Goal: Task Accomplishment & Management: Complete application form

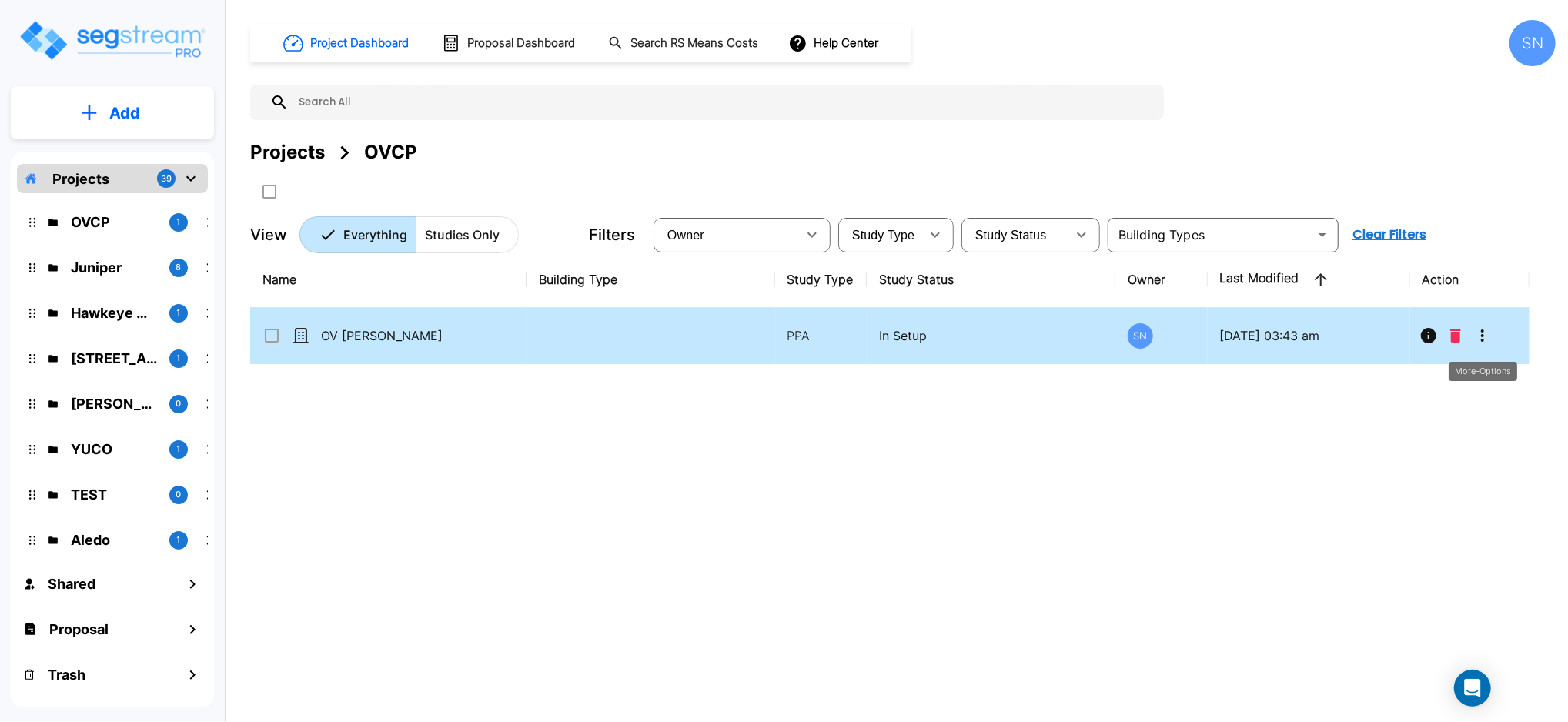
click at [1471, 328] on button "More-Options" at bounding box center [1483, 335] width 31 height 31
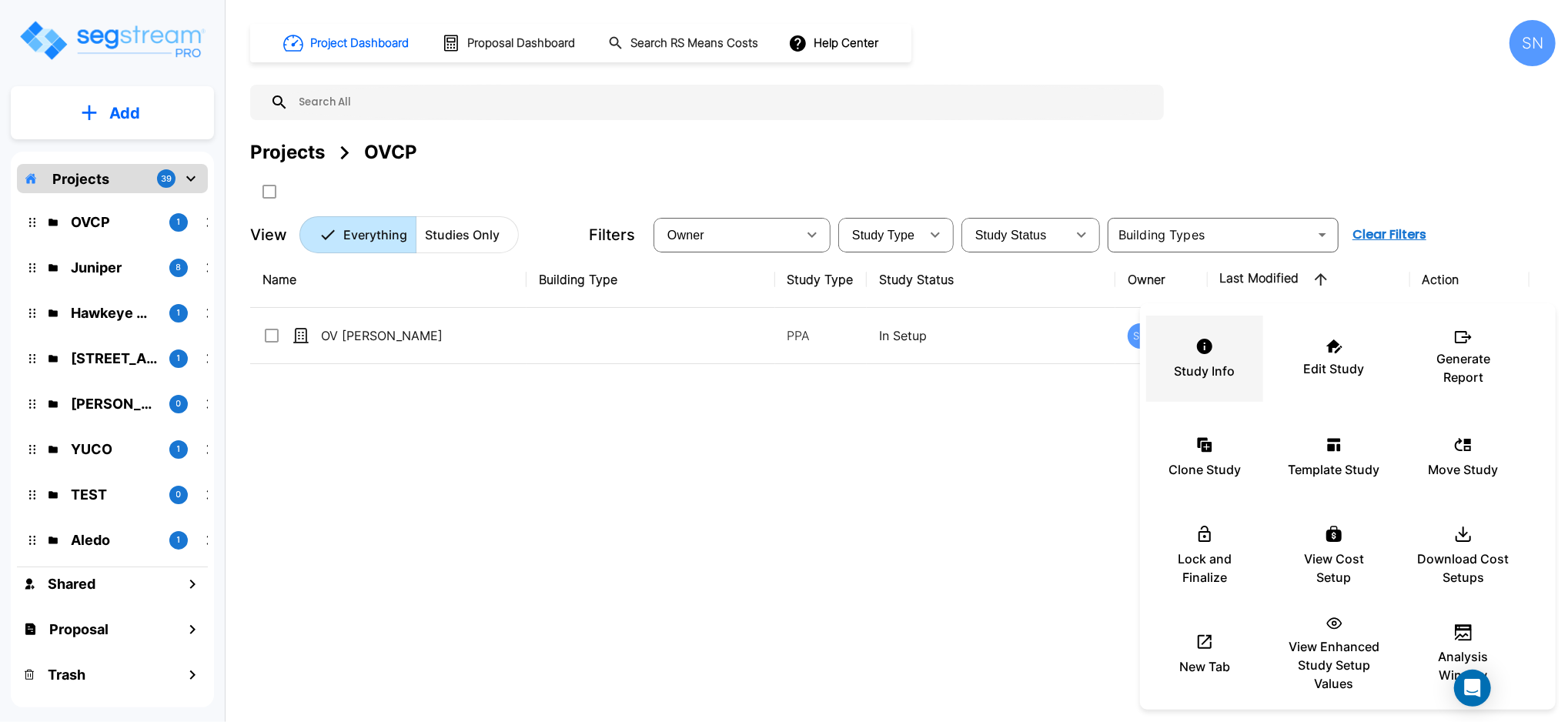
click at [1183, 357] on div "Study Info" at bounding box center [1205, 358] width 93 height 77
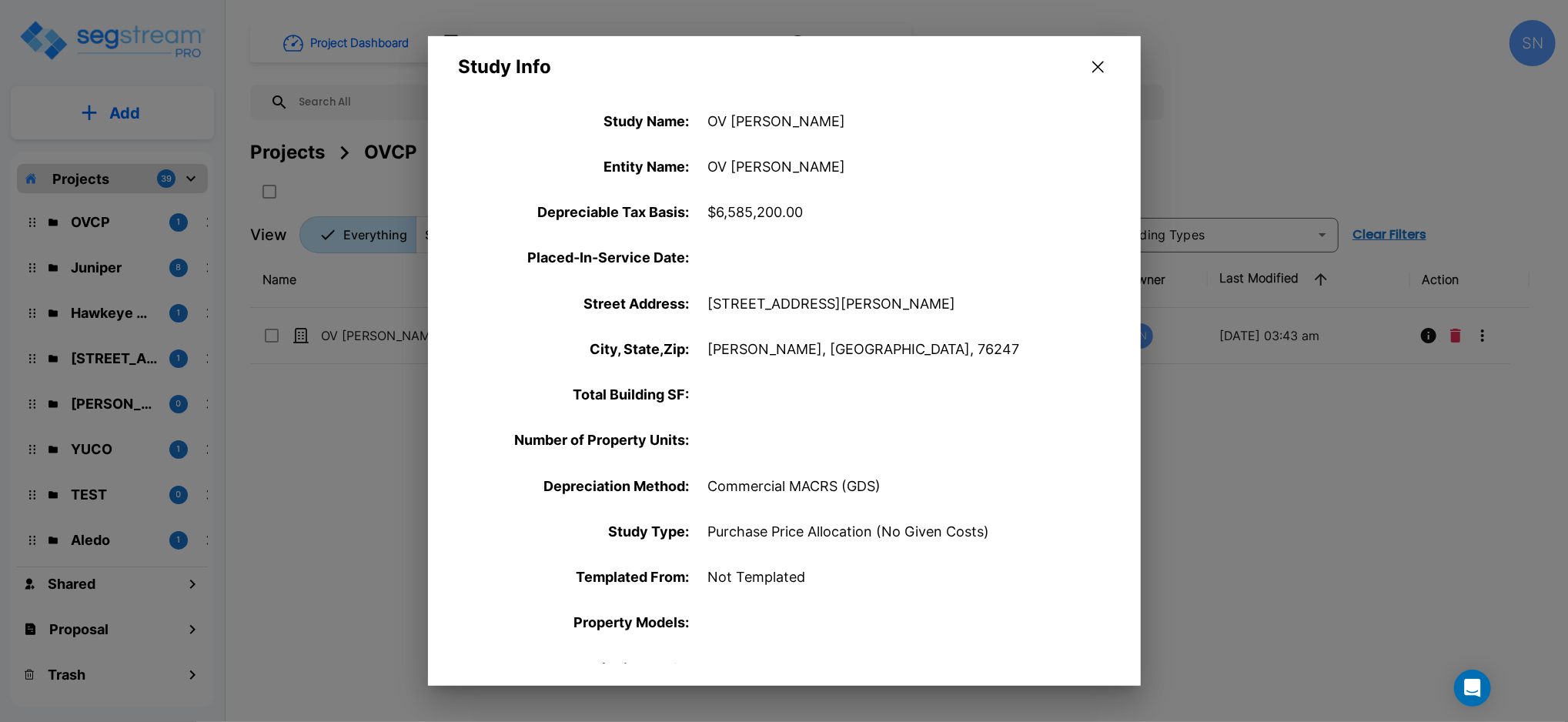
click at [1432, 443] on div at bounding box center [784, 361] width 1568 height 722
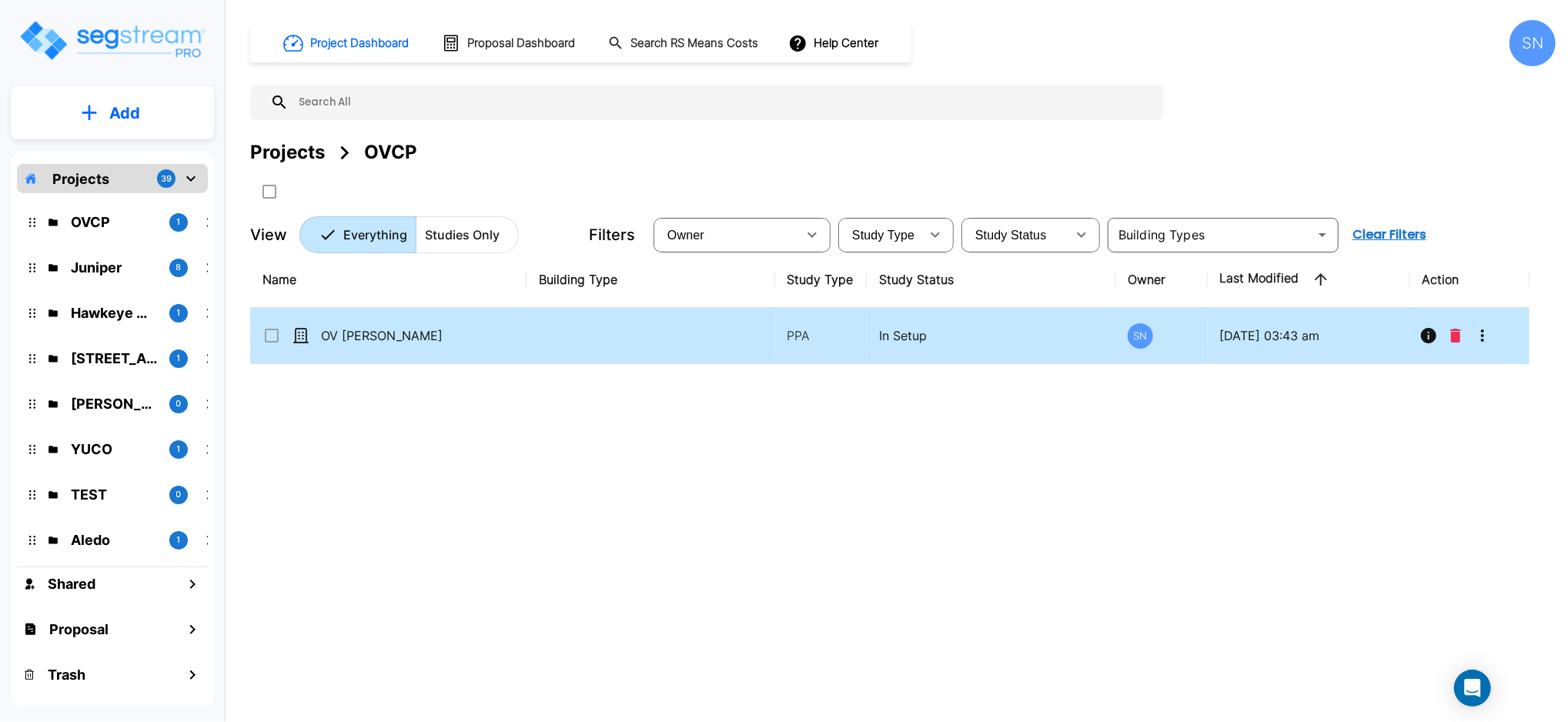
click at [1480, 344] on icon "More-Options" at bounding box center [1483, 336] width 19 height 19
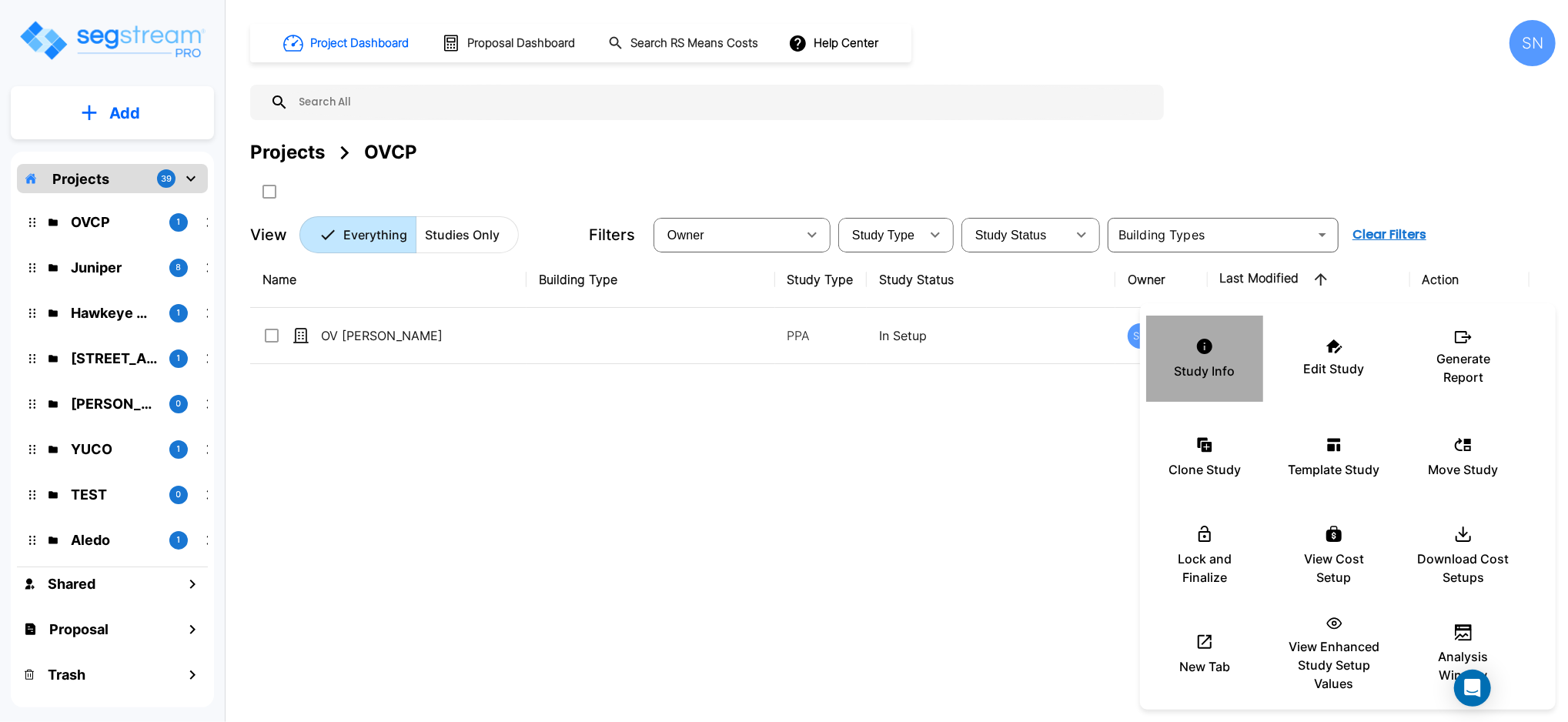
click at [1198, 358] on div "Study Info" at bounding box center [1205, 358] width 93 height 77
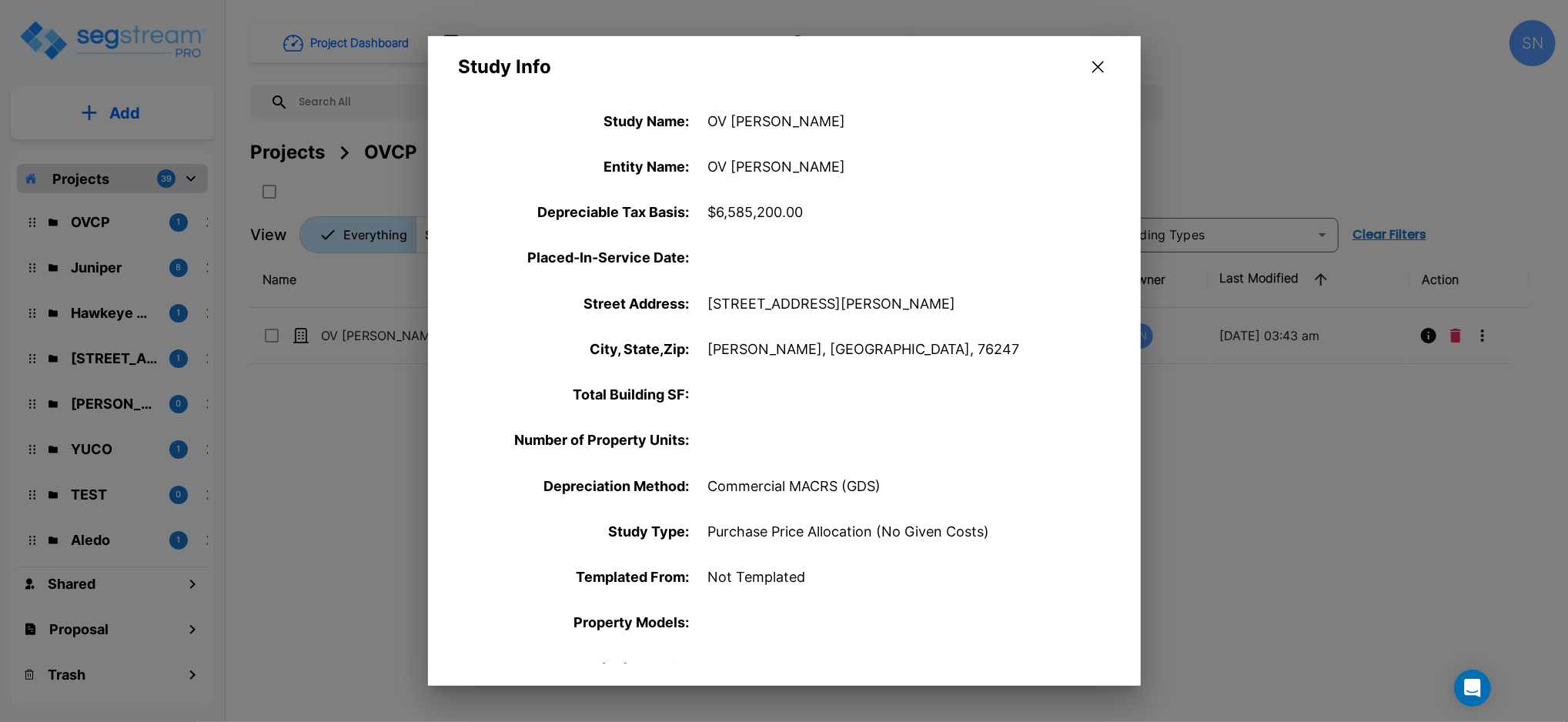
click at [1512, 493] on div at bounding box center [784, 361] width 1568 height 722
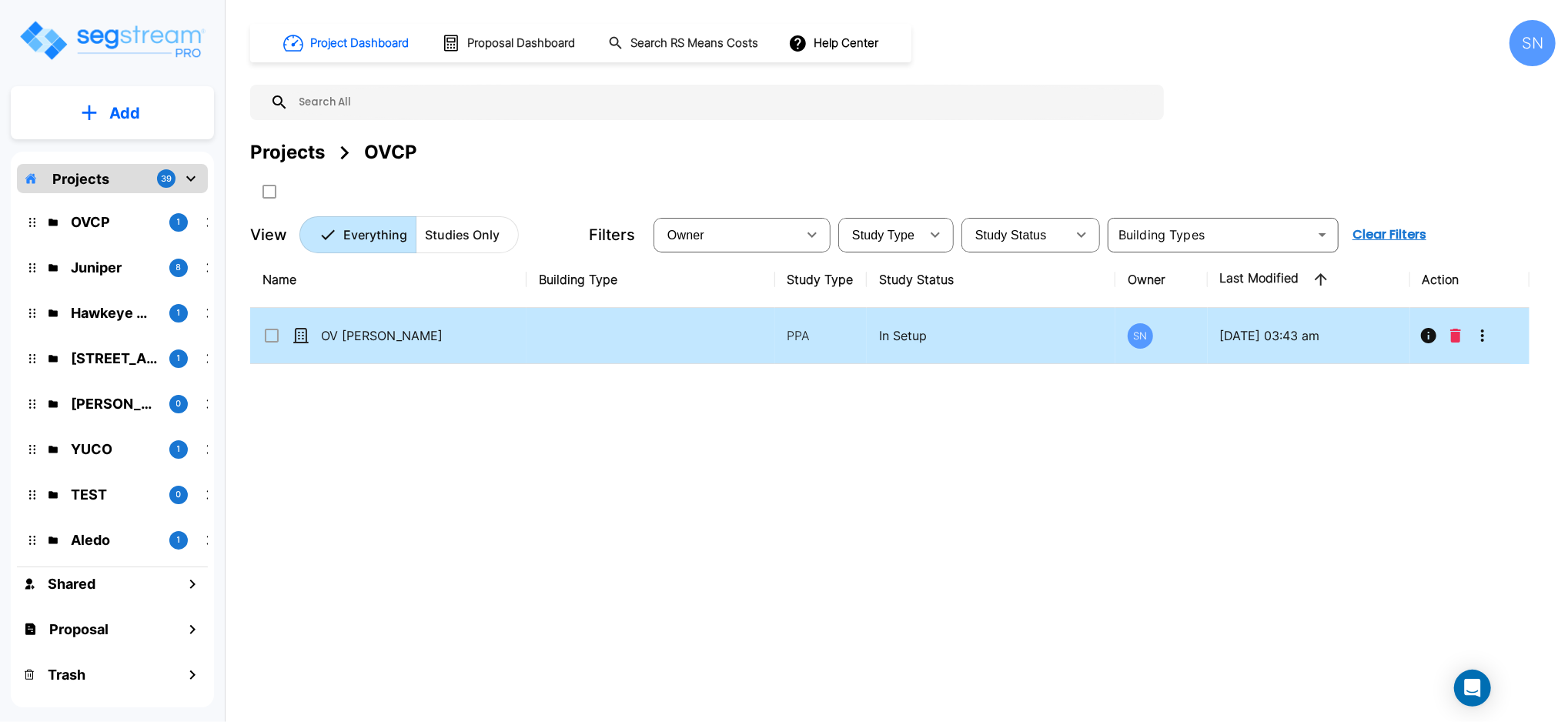
click at [1483, 338] on icon "More-Options" at bounding box center [1483, 336] width 19 height 19
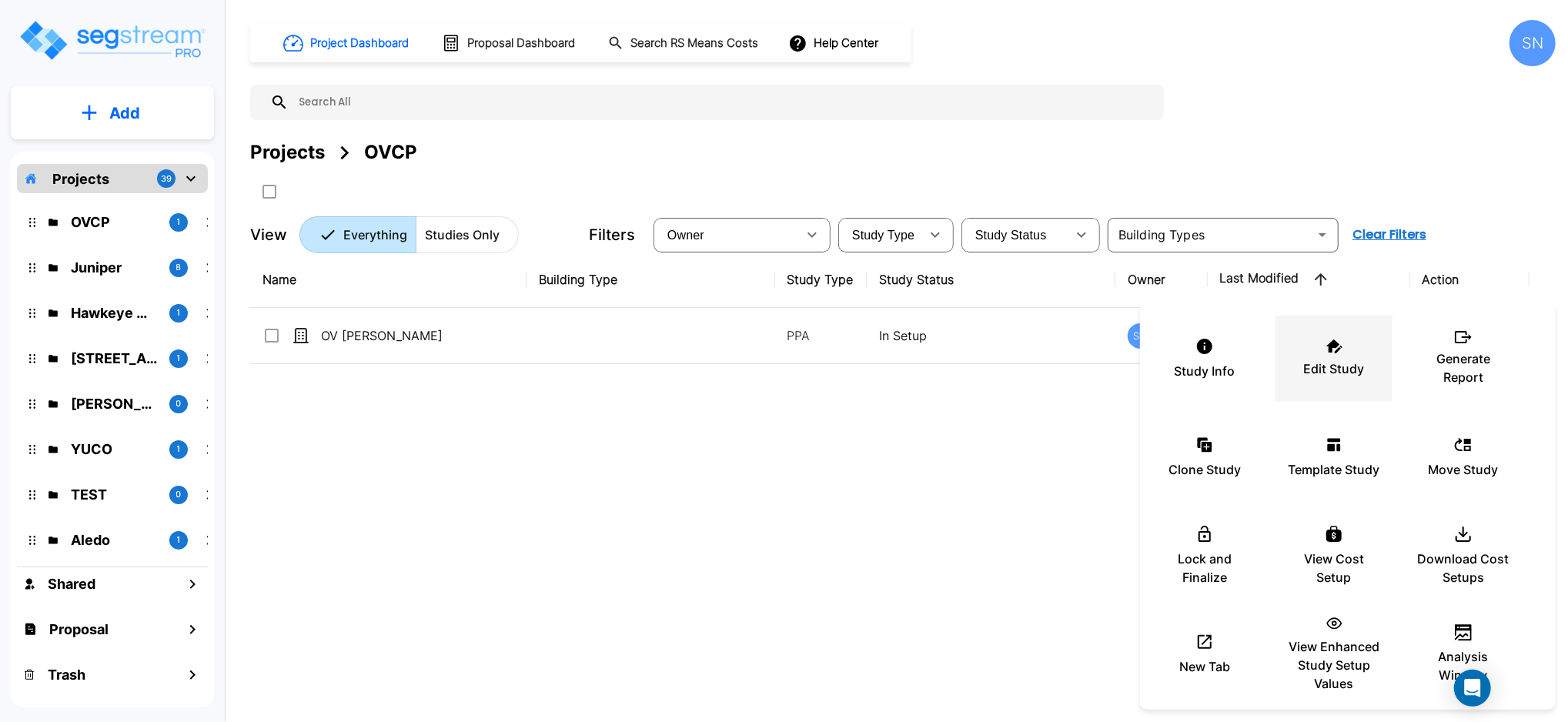
click at [1324, 361] on p "Edit Study" at bounding box center [1334, 369] width 60 height 19
click at [1338, 360] on p "Edit Study" at bounding box center [1334, 369] width 60 height 19
click at [748, 561] on div at bounding box center [784, 361] width 1568 height 722
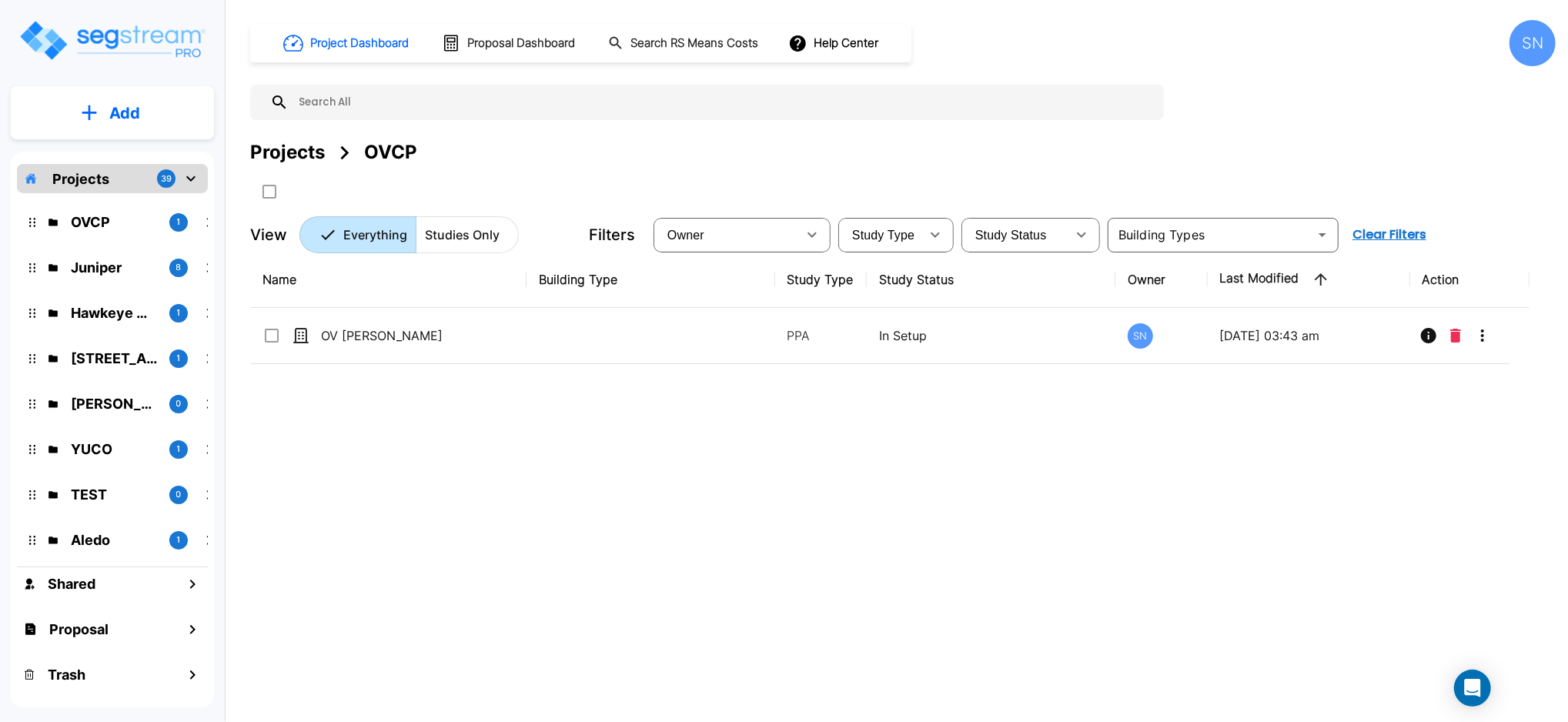
drag, startPoint x: 374, startPoint y: 441, endPoint x: 369, endPoint y: 464, distance: 23.5
click at [404, 493] on div "Name Building Type Study Type Study Status Owner Last Modified Action OV Justin…" at bounding box center [890, 475] width 1280 height 448
click at [104, 126] on button "Add" at bounding box center [112, 113] width 203 height 44
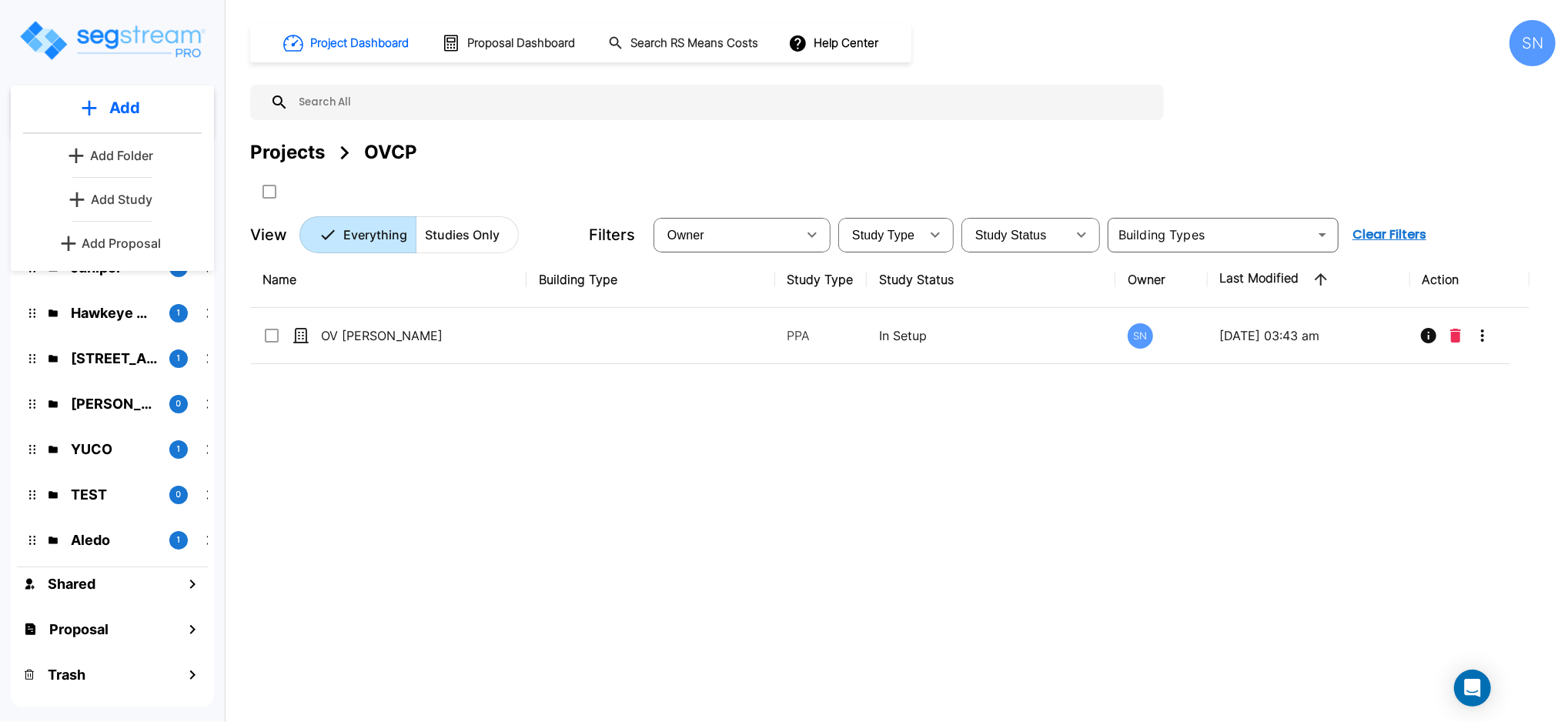
click at [128, 194] on p "Add Study" at bounding box center [122, 199] width 61 height 19
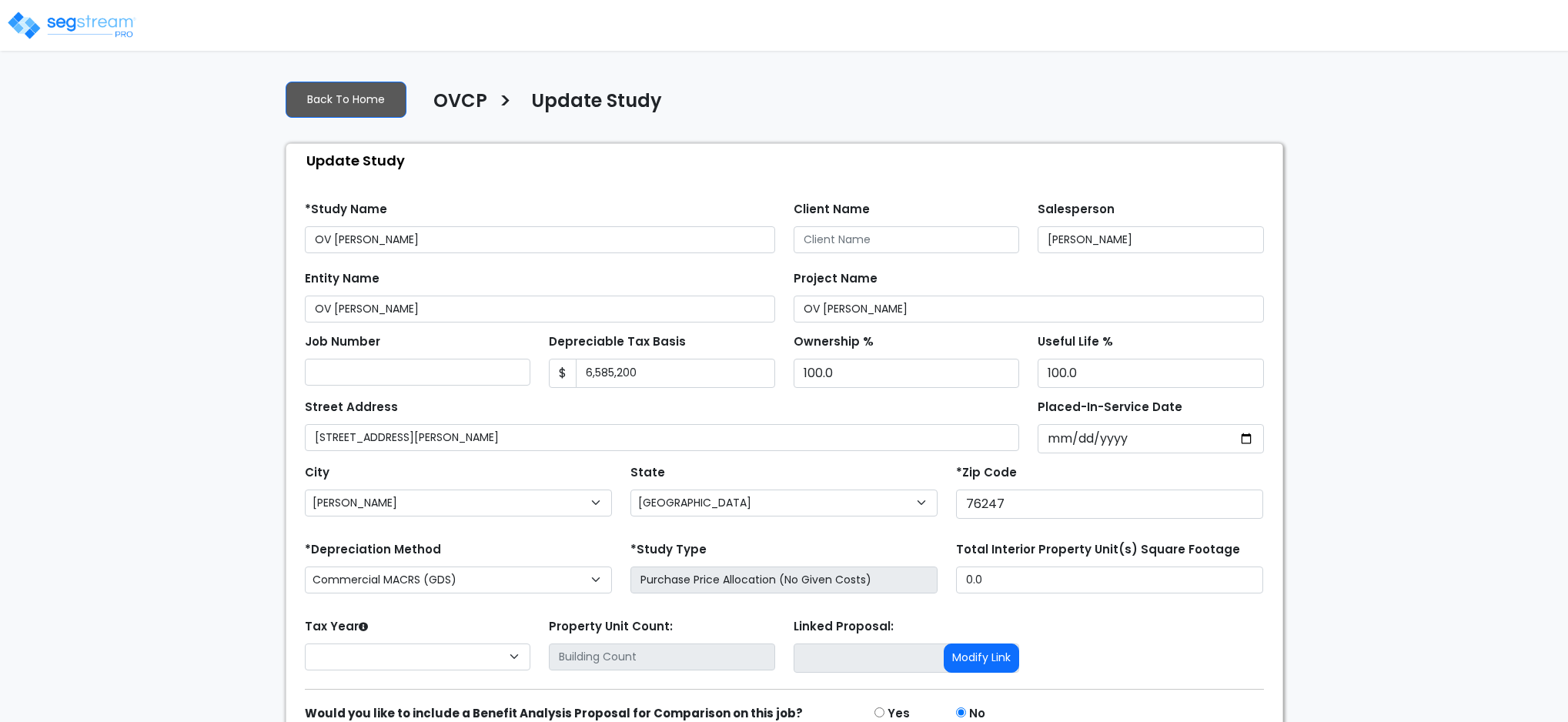
select select "[GEOGRAPHIC_DATA]"
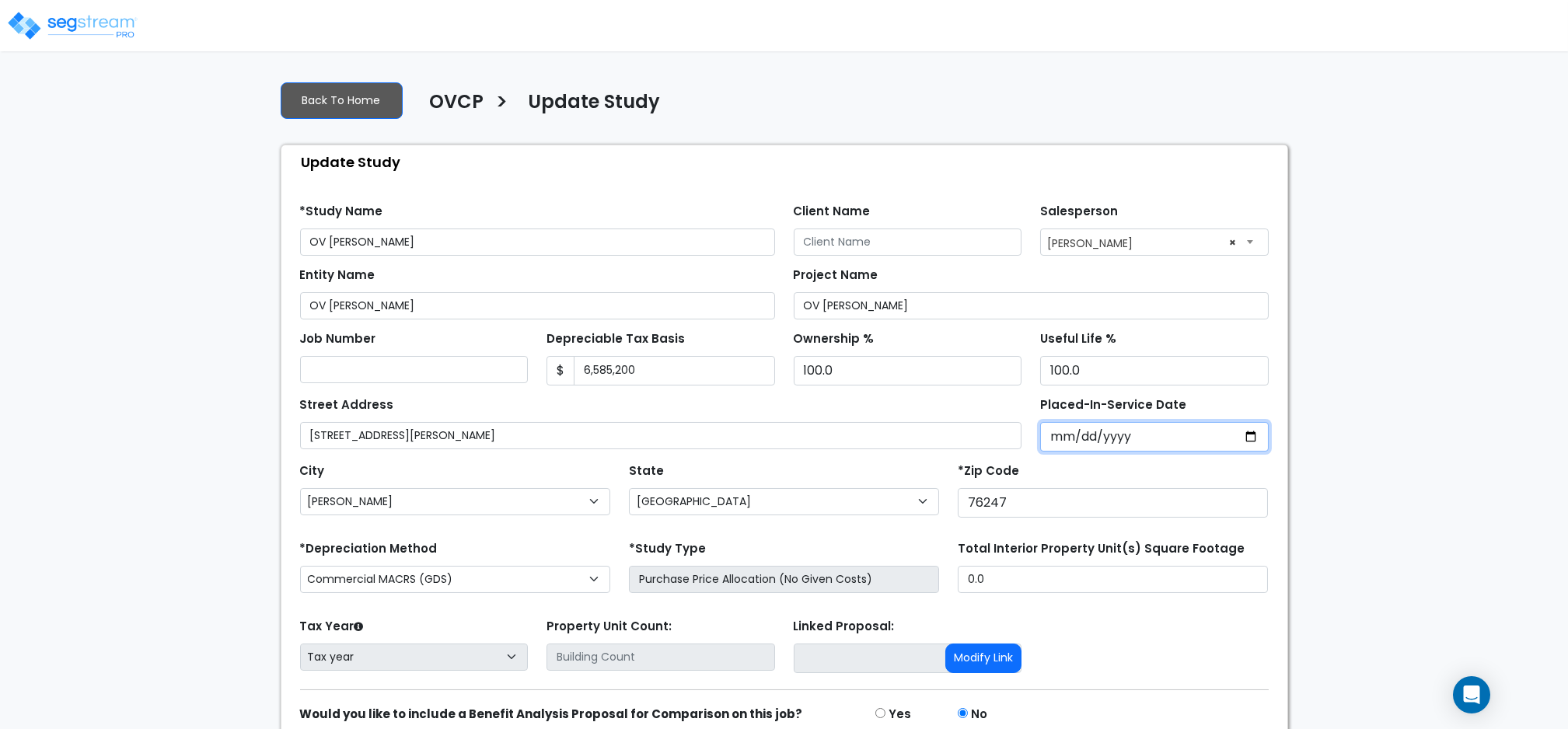
click at [1058, 436] on input "Placed-In-Service Date" at bounding box center [1155, 436] width 229 height 29
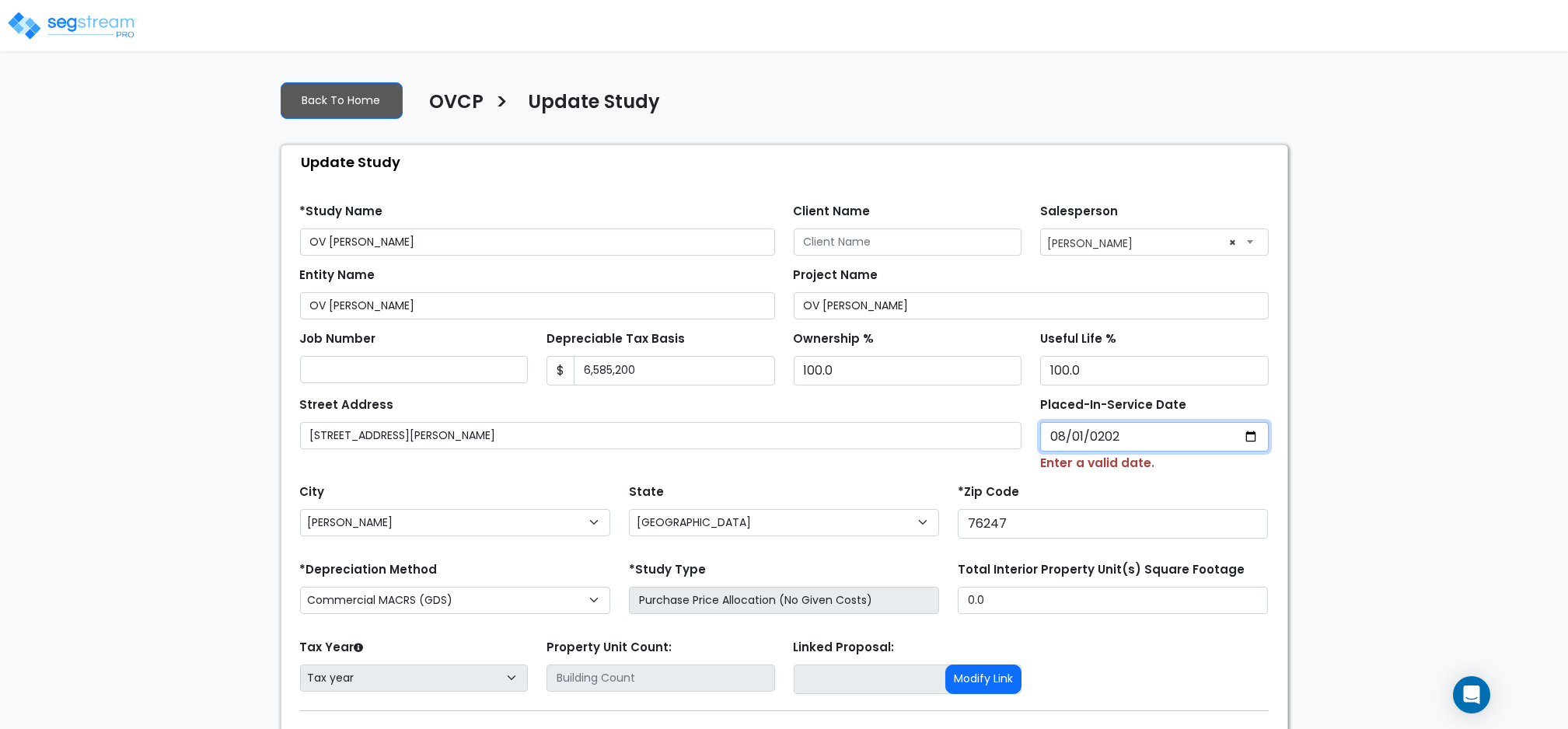
type input "[DATE]"
select select "2025"
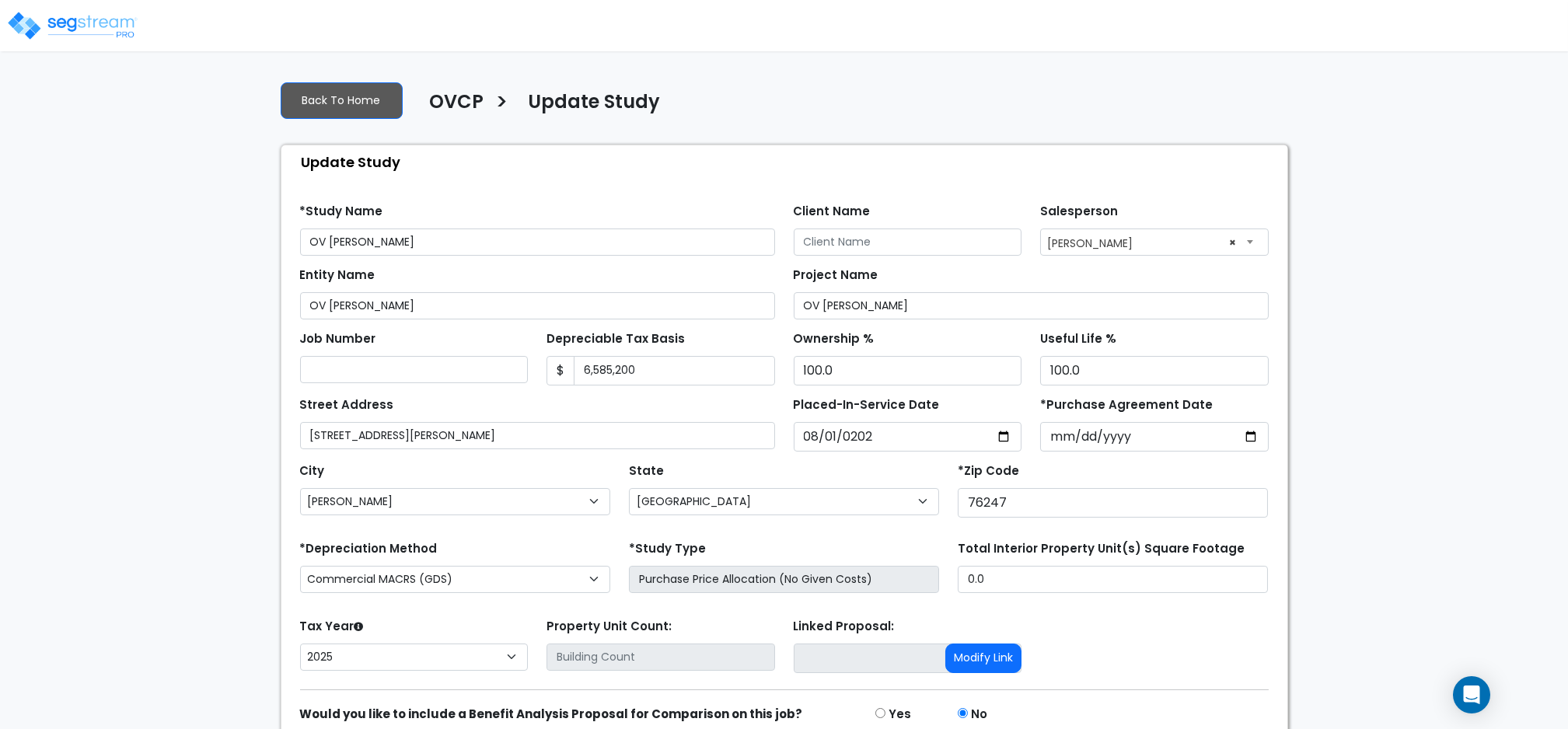
click at [1004, 404] on div "Placed-In-Service Date 2025-08-01" at bounding box center [908, 422] width 247 height 58
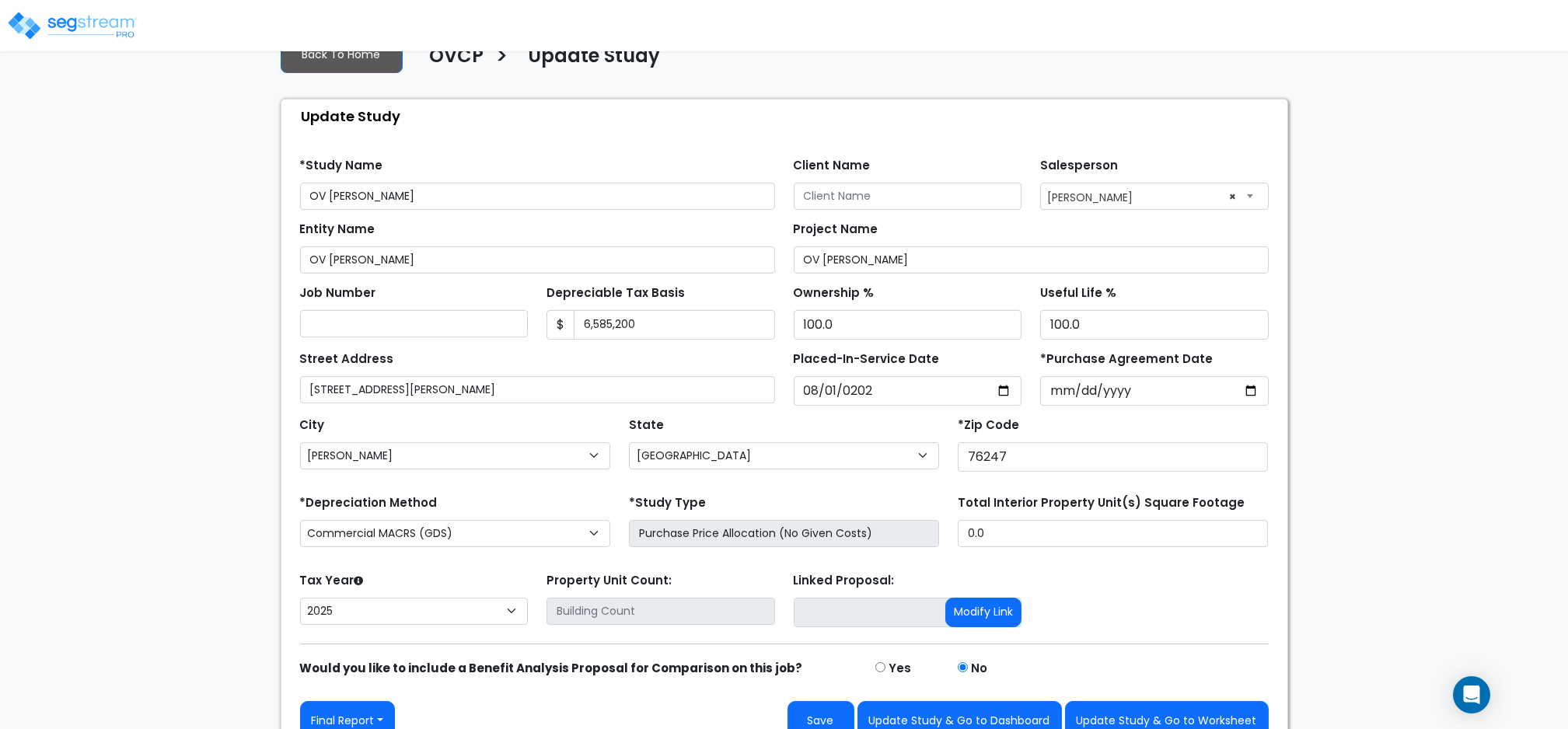
scroll to position [70, 0]
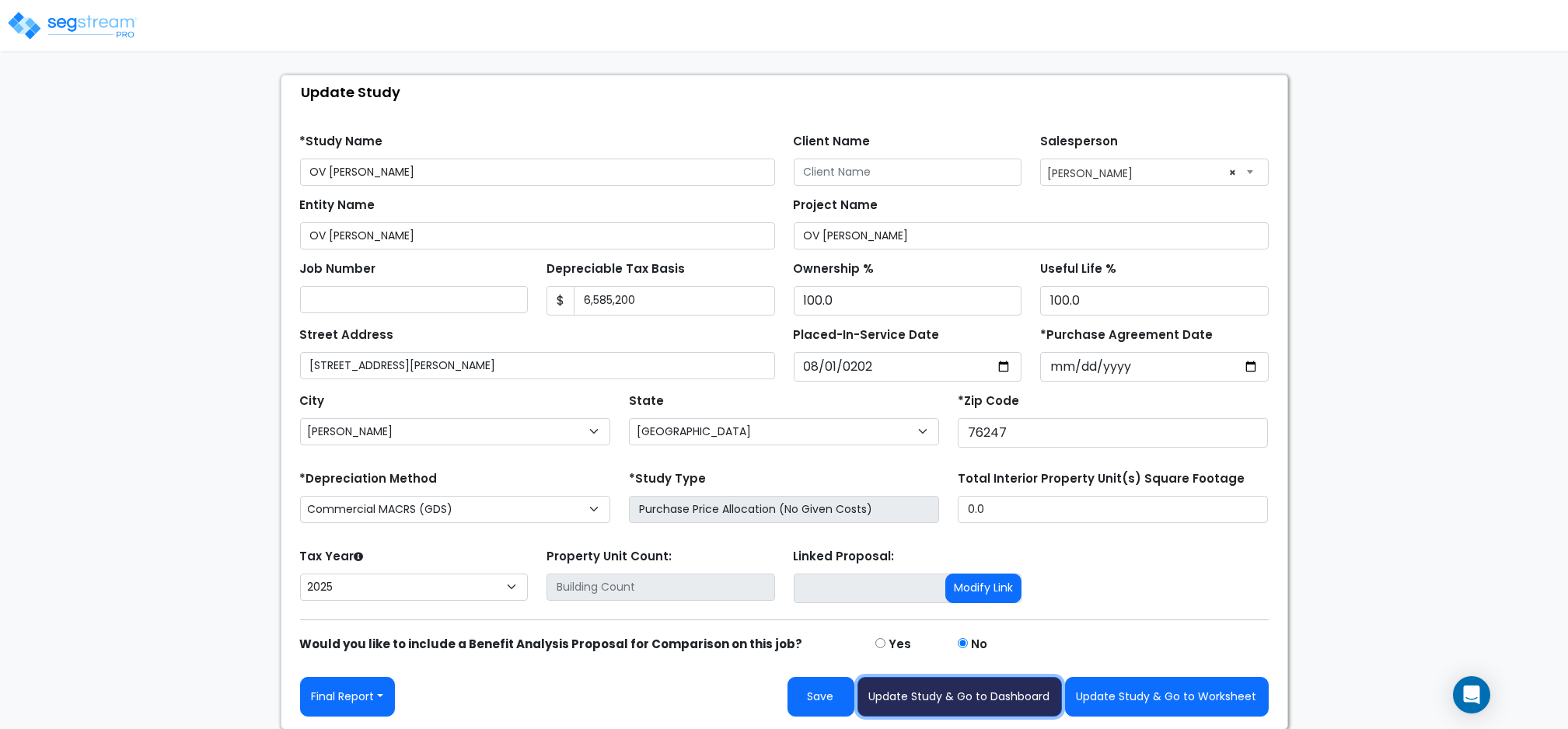
click at [998, 699] on button "Update Study & Go to Dashboard" at bounding box center [960, 696] width 204 height 39
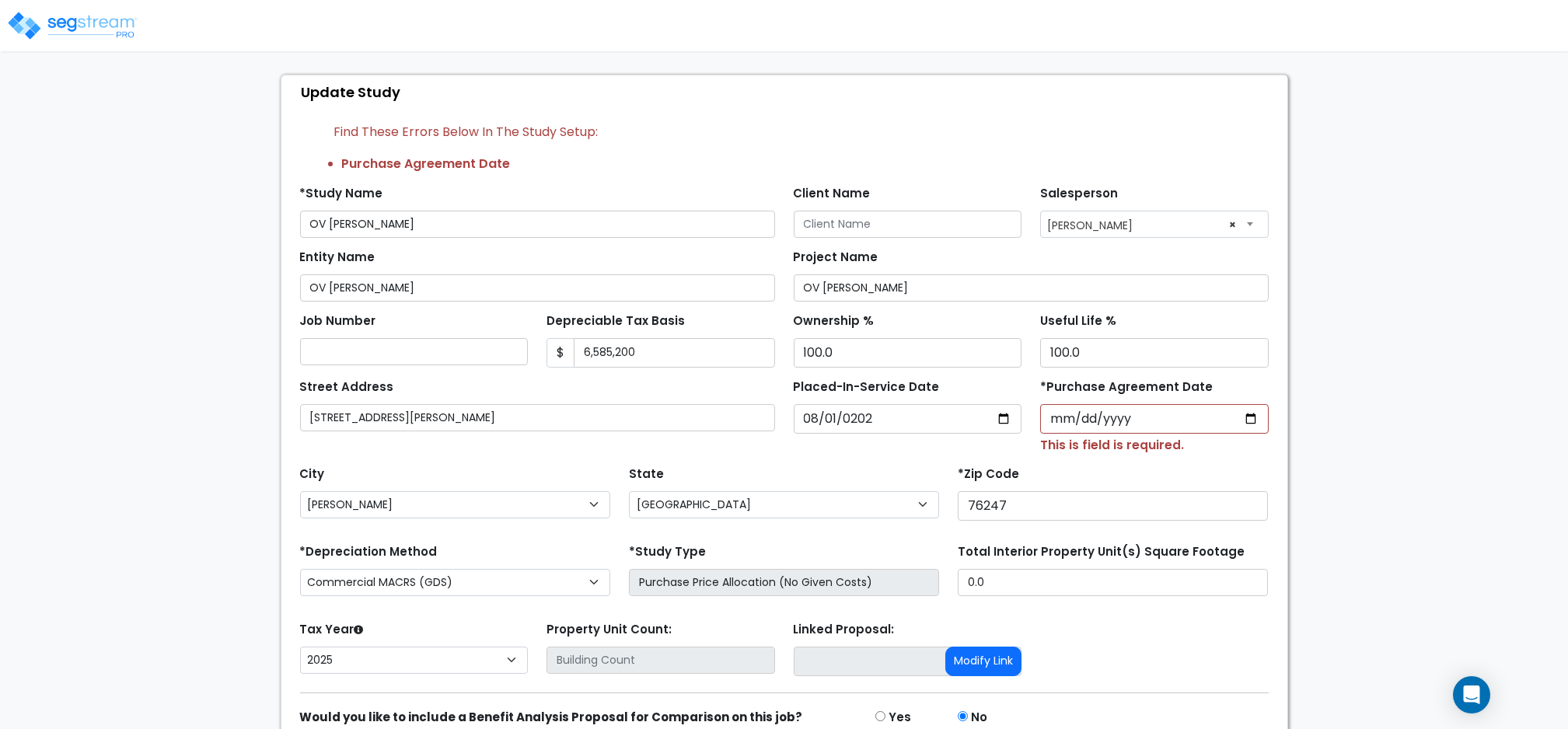
scroll to position [143, 0]
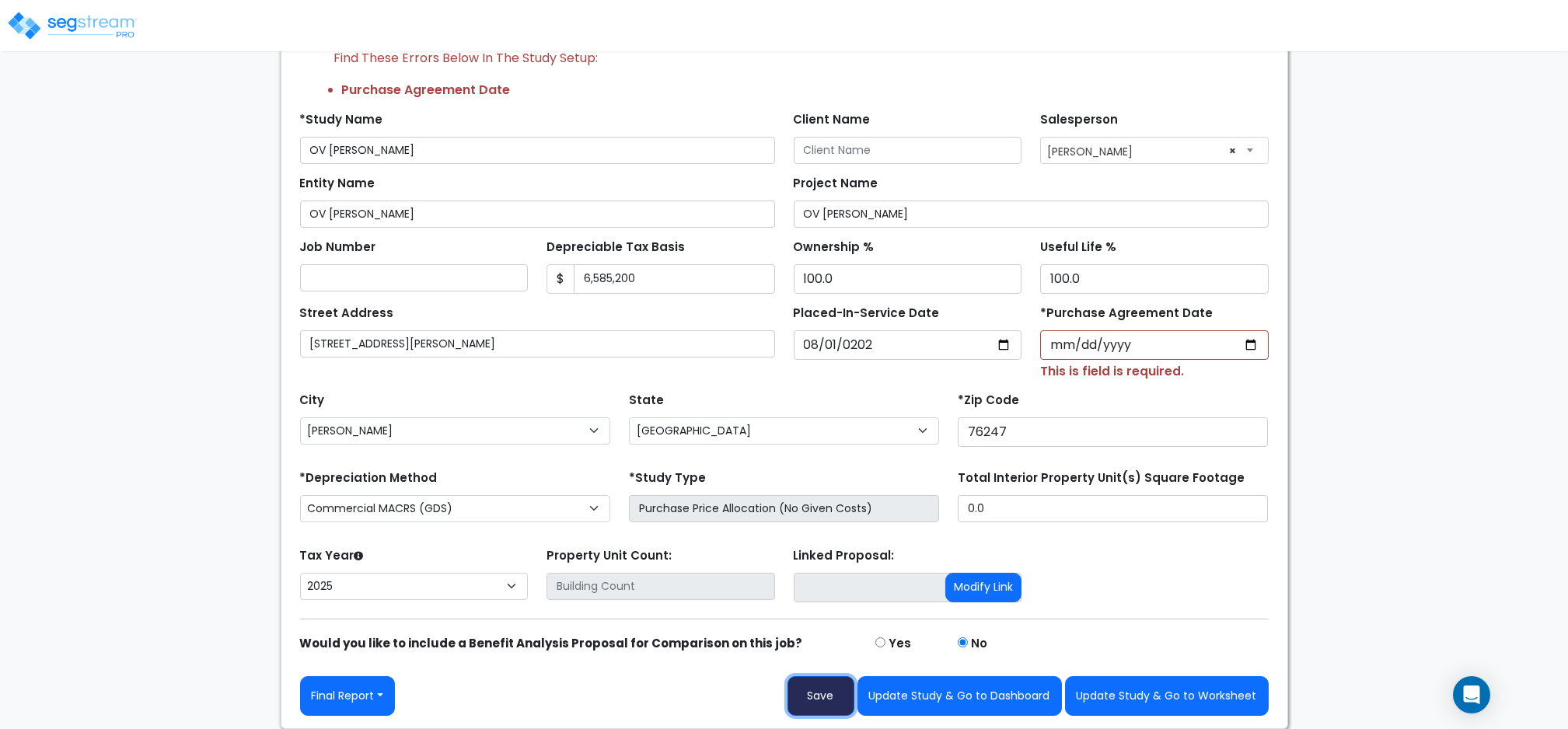
click at [839, 695] on button "Save" at bounding box center [821, 696] width 67 height 39
click at [1338, 324] on div "We are Building your Study. So please grab a coffee and let us do the heavy lif…" at bounding box center [784, 326] width 1568 height 804
click at [1379, 425] on div "We are Building your Study. So please grab a coffee and let us do the heavy lif…" at bounding box center [784, 326] width 1568 height 804
click at [1392, 478] on div "We are Building your Study. So please grab a coffee and let us do the heavy lif…" at bounding box center [784, 326] width 1568 height 804
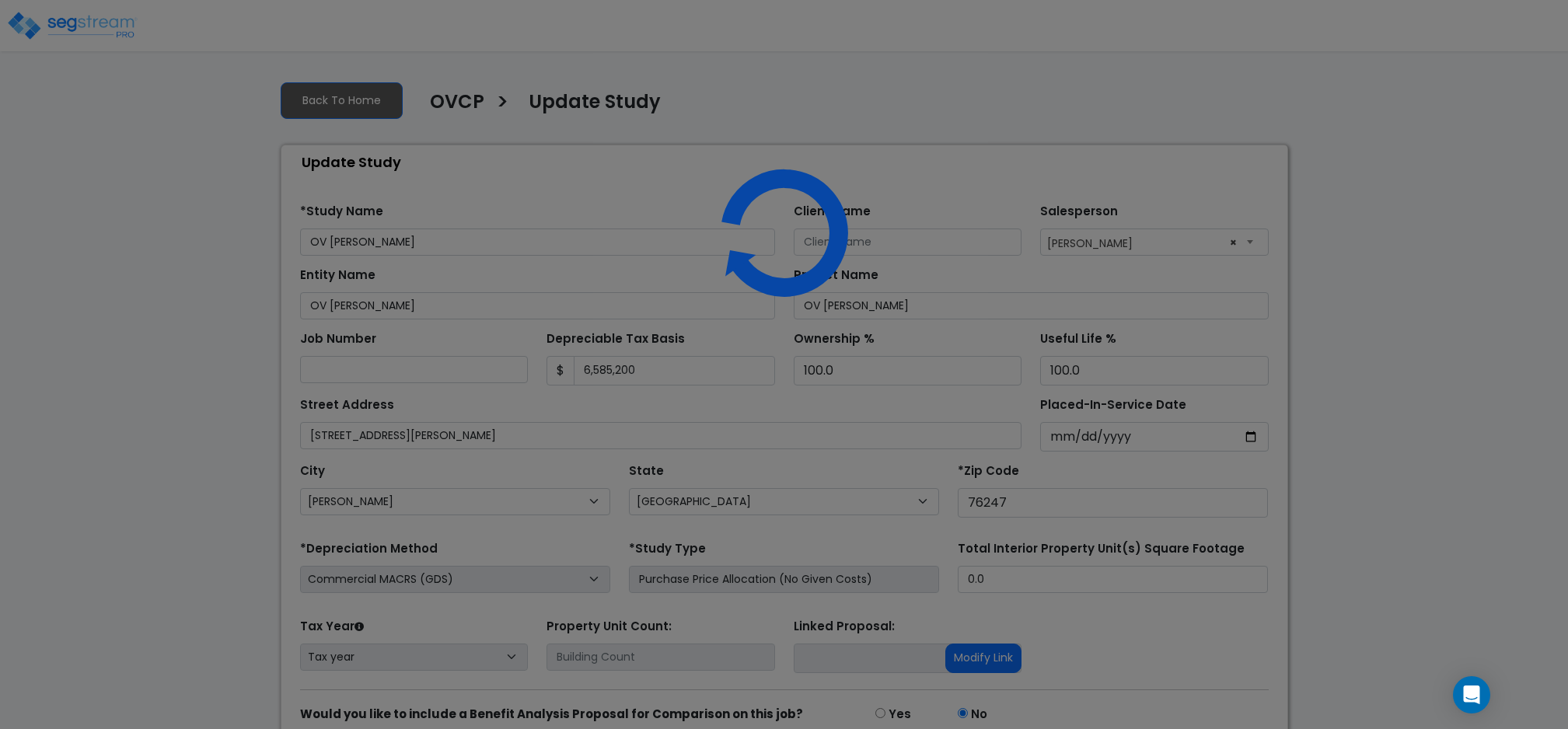
select select "[GEOGRAPHIC_DATA]"
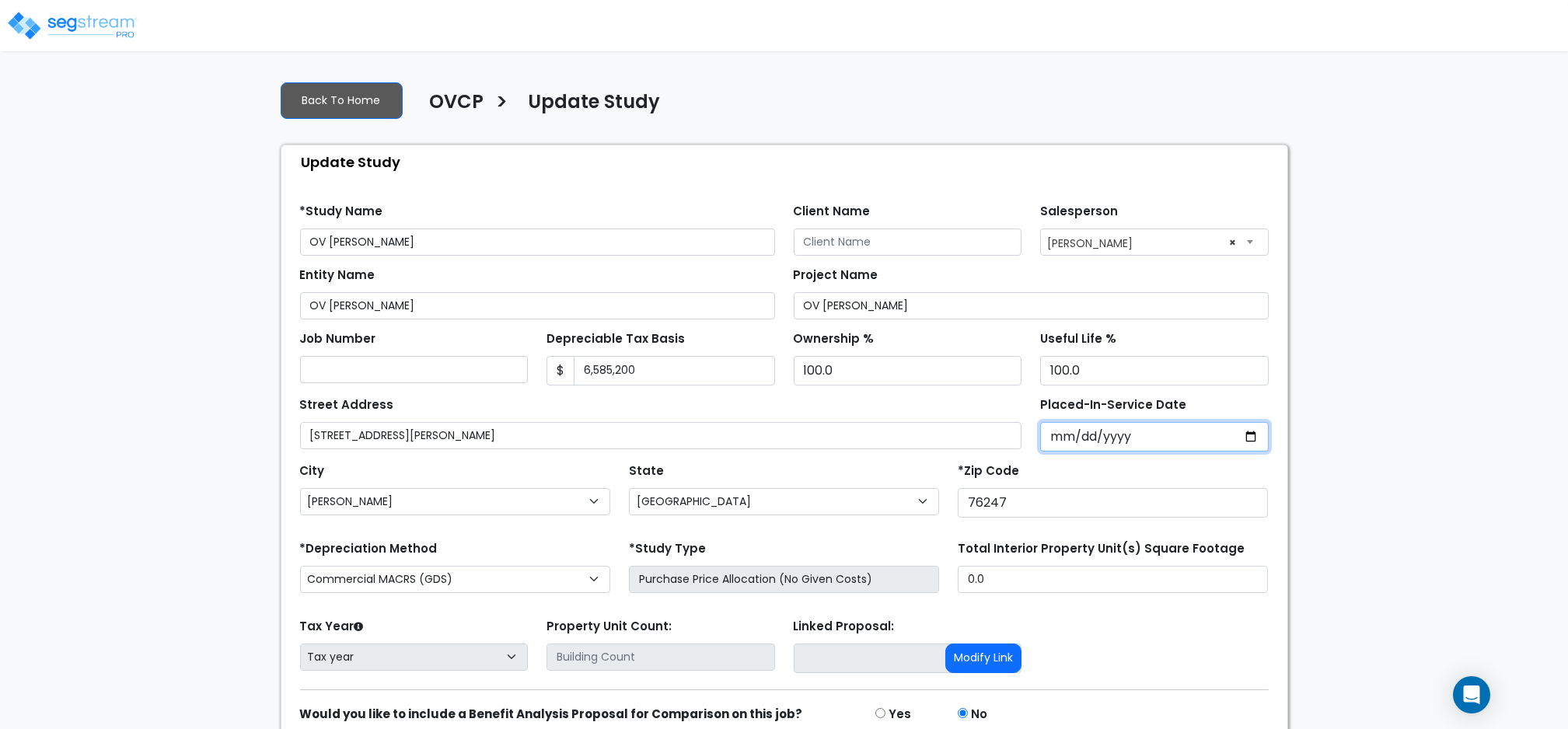
click at [1060, 432] on input "Placed-In-Service Date" at bounding box center [1155, 436] width 229 height 29
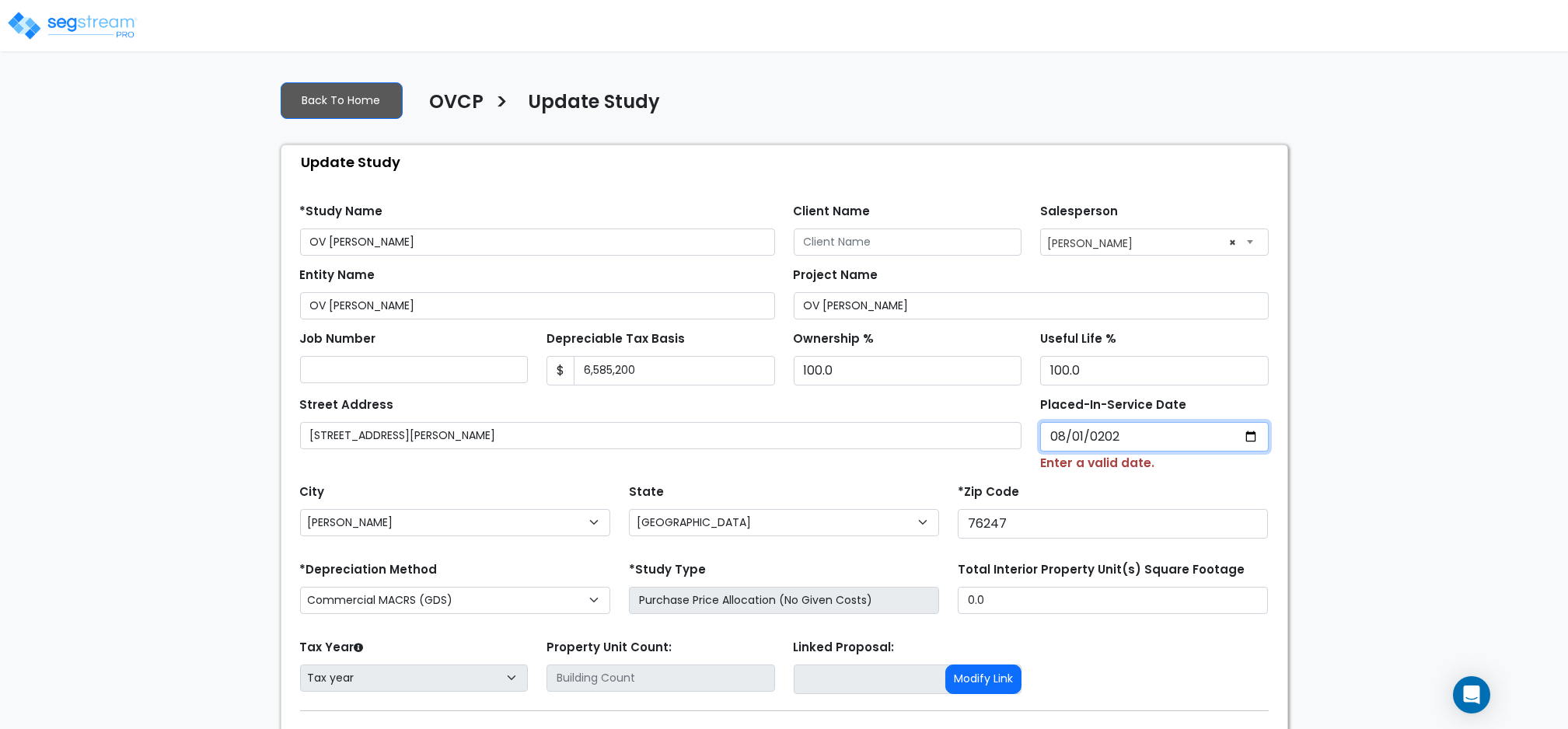
type input "[DATE]"
select select "2025"
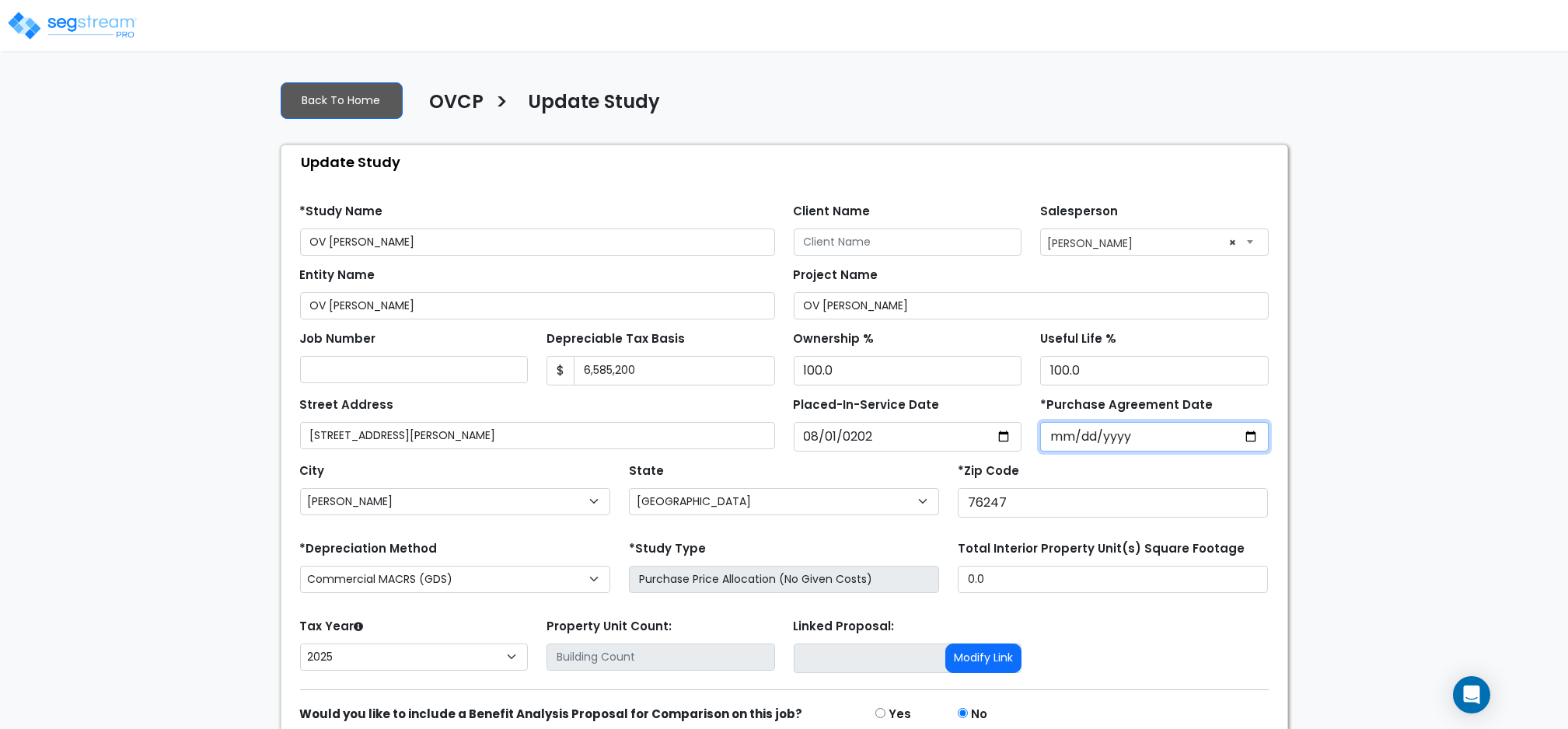
click at [1052, 439] on input "*Purchase Agreement Date" at bounding box center [1155, 436] width 229 height 29
type input "2025-08-01"
click at [1378, 421] on div "We are Building your Study. So please grab a coffee and let us do the heavy lif…" at bounding box center [784, 434] width 1568 height 731
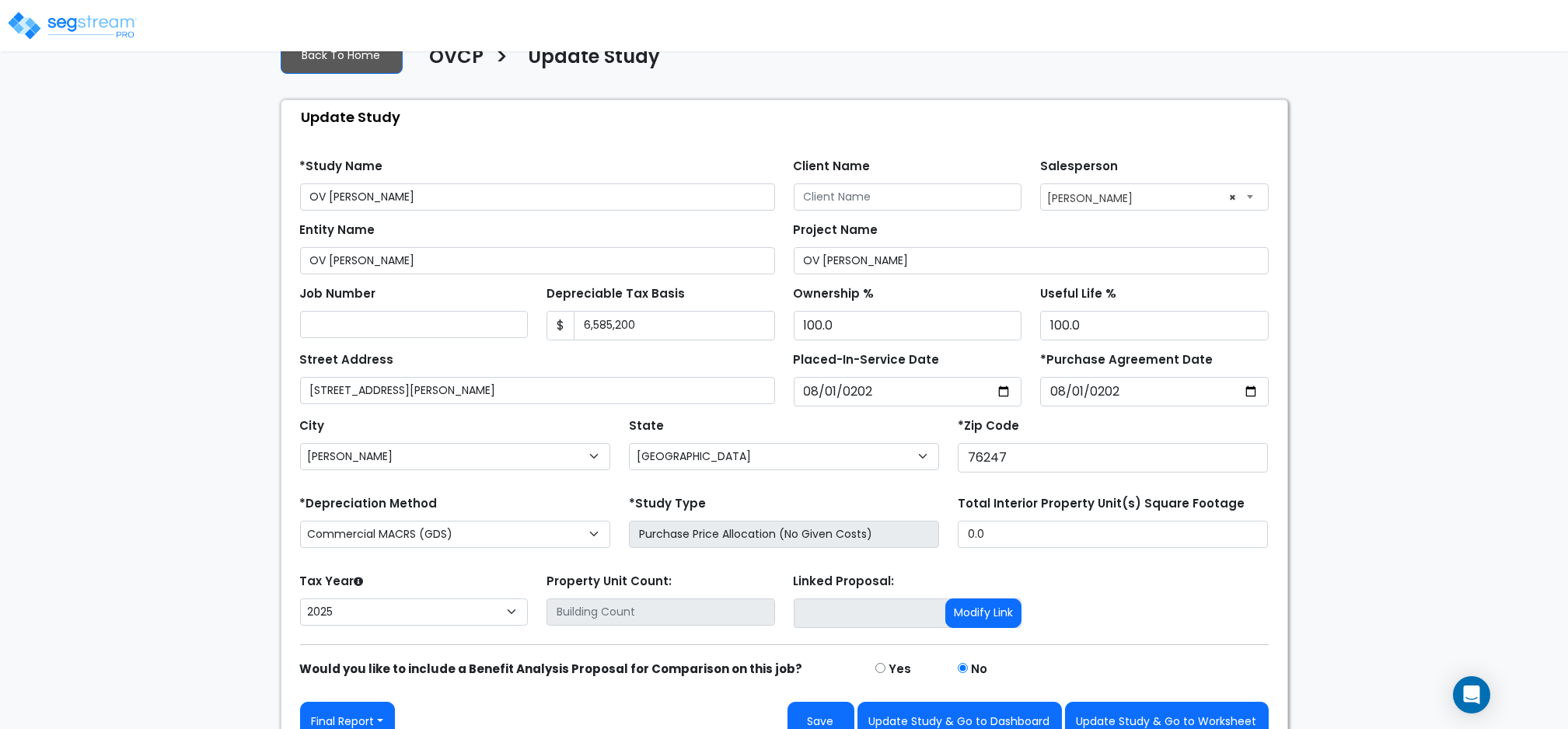
scroll to position [70, 0]
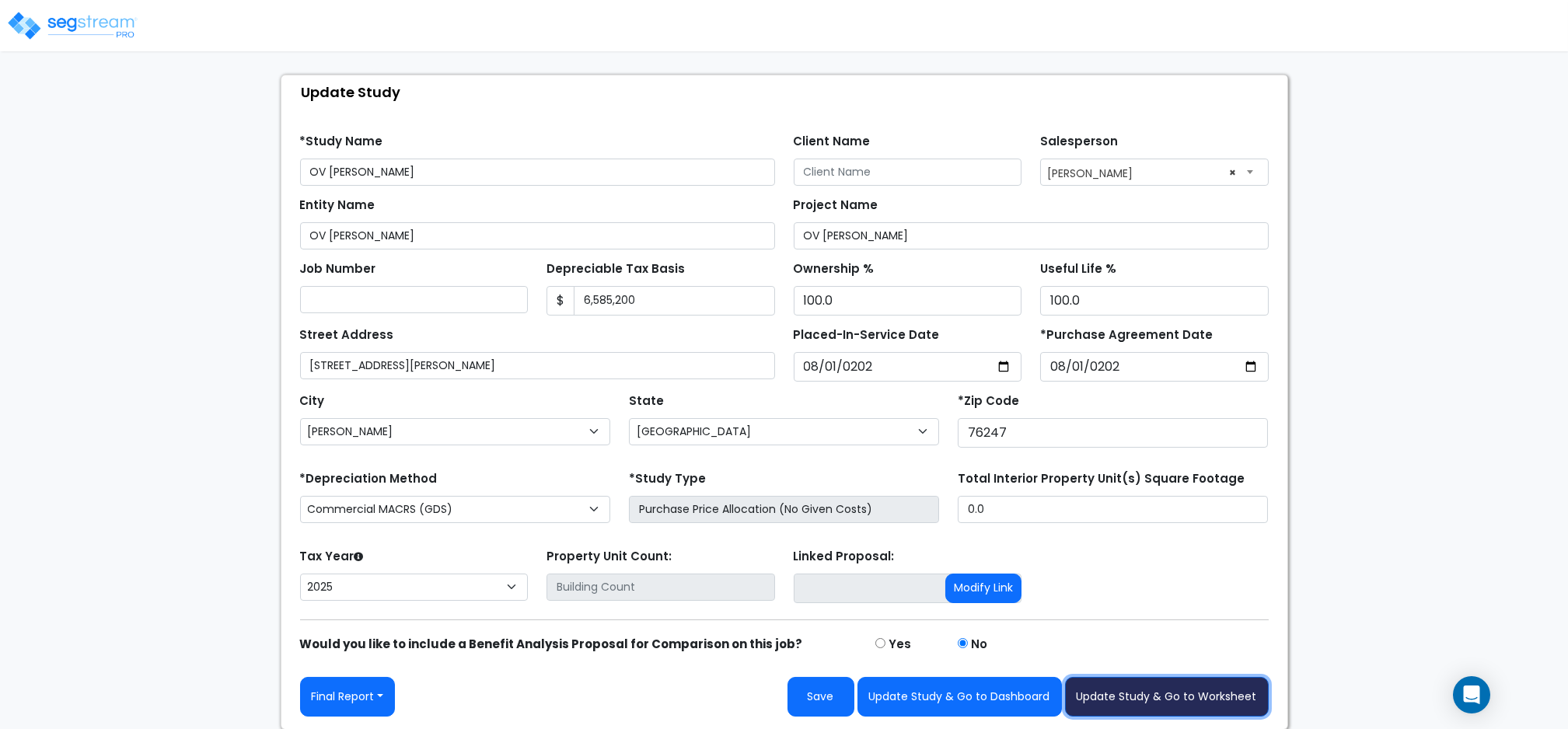
click at [1147, 699] on button "Update Study & Go to Worksheet" at bounding box center [1167, 696] width 204 height 39
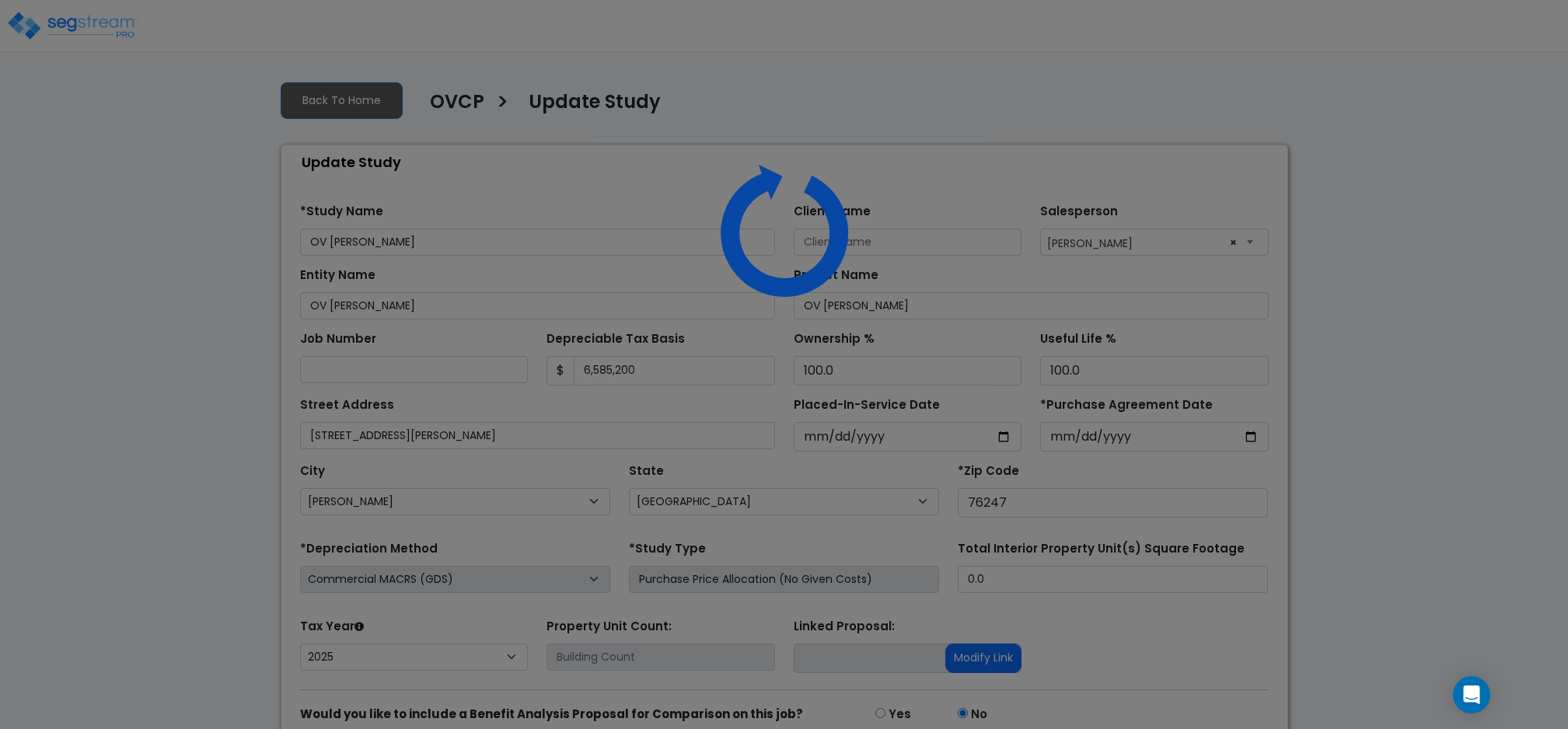
select select "[GEOGRAPHIC_DATA]"
select select "2025"
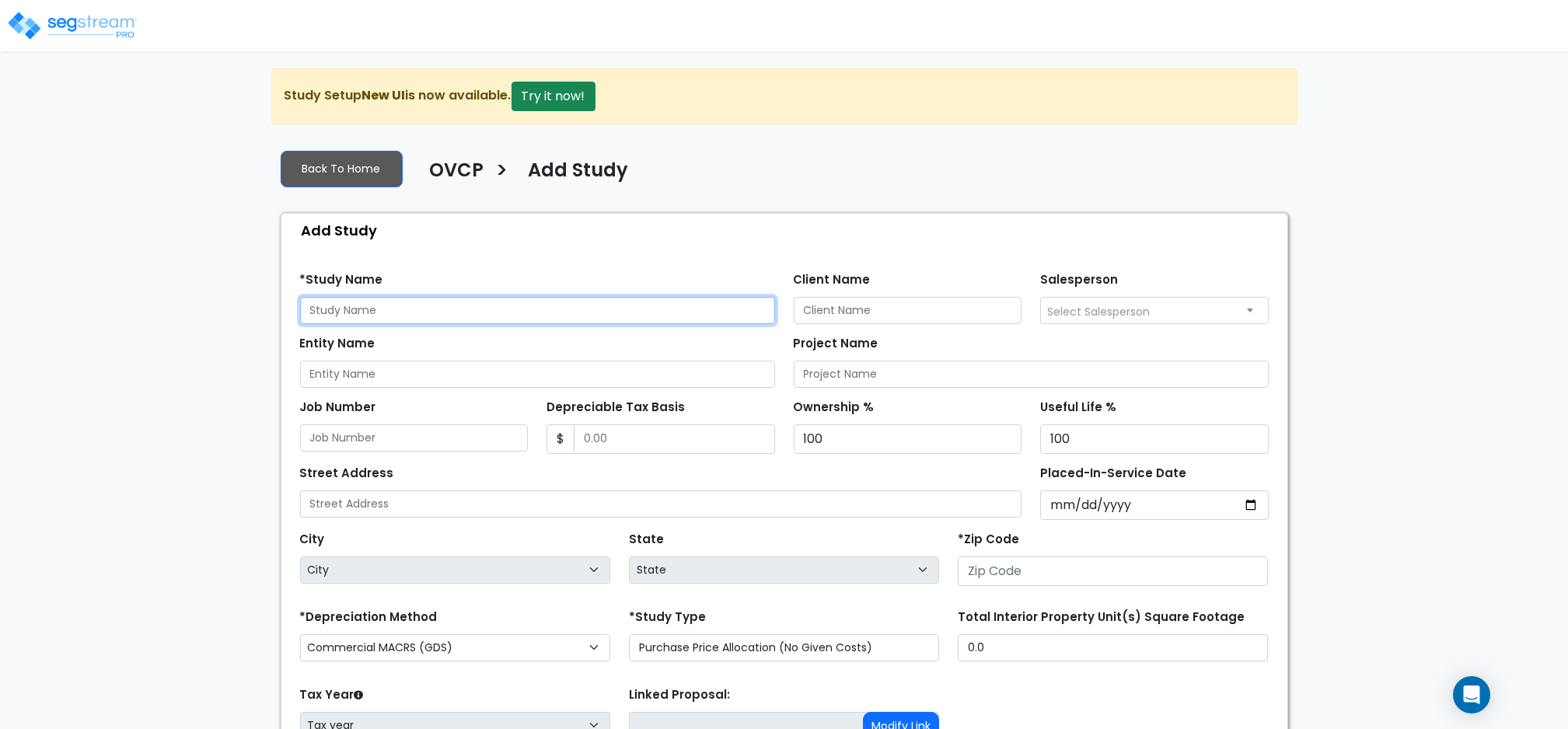
click at [386, 300] on input "text" at bounding box center [537, 311] width 475 height 27
type input "[PERSON_NAME]"
click at [662, 249] on div "Find these errors below in the Study Setup: *Study Name [PERSON_NAME] Client Na…" at bounding box center [784, 557] width 1006 height 620
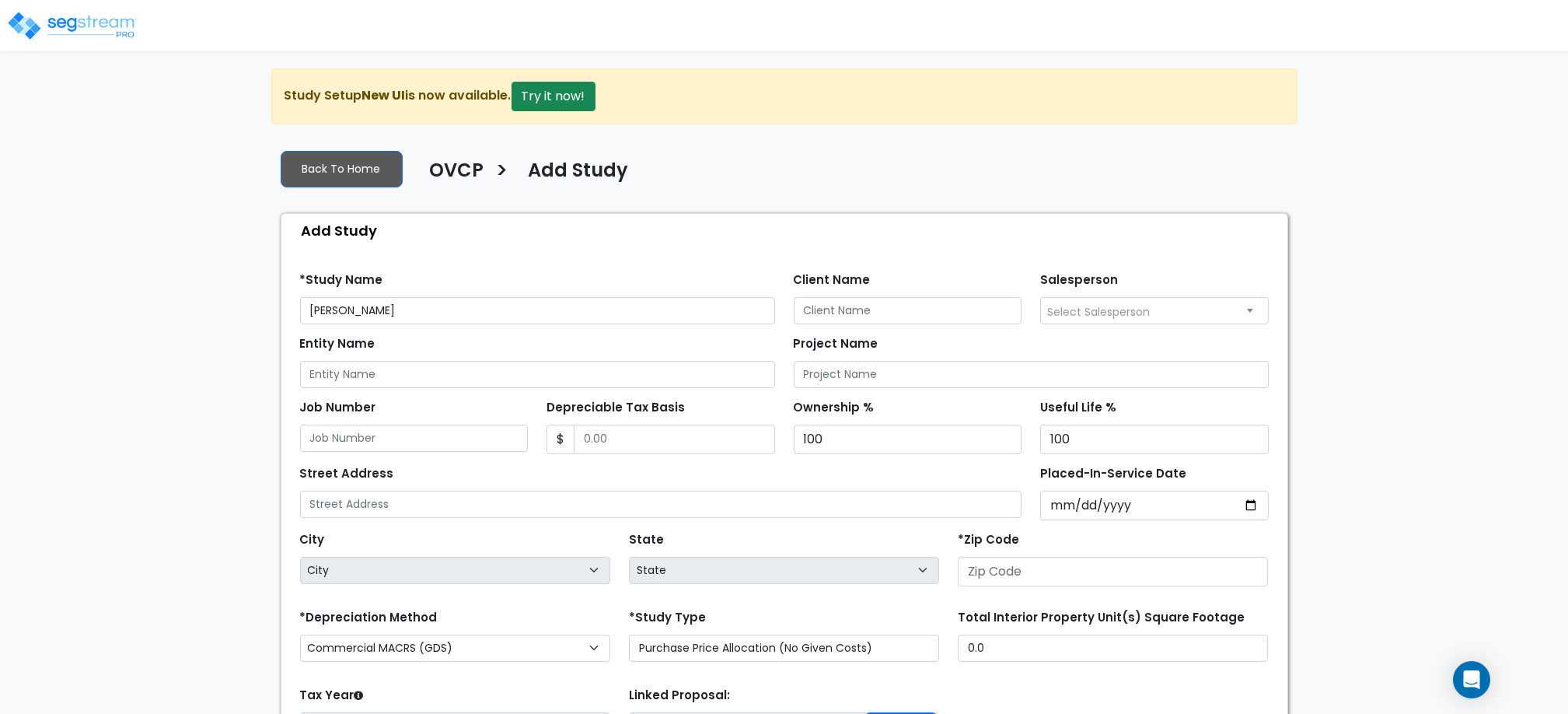
click at [1076, 306] on span "Select Salesperson" at bounding box center [1098, 312] width 102 height 15
select select "127"
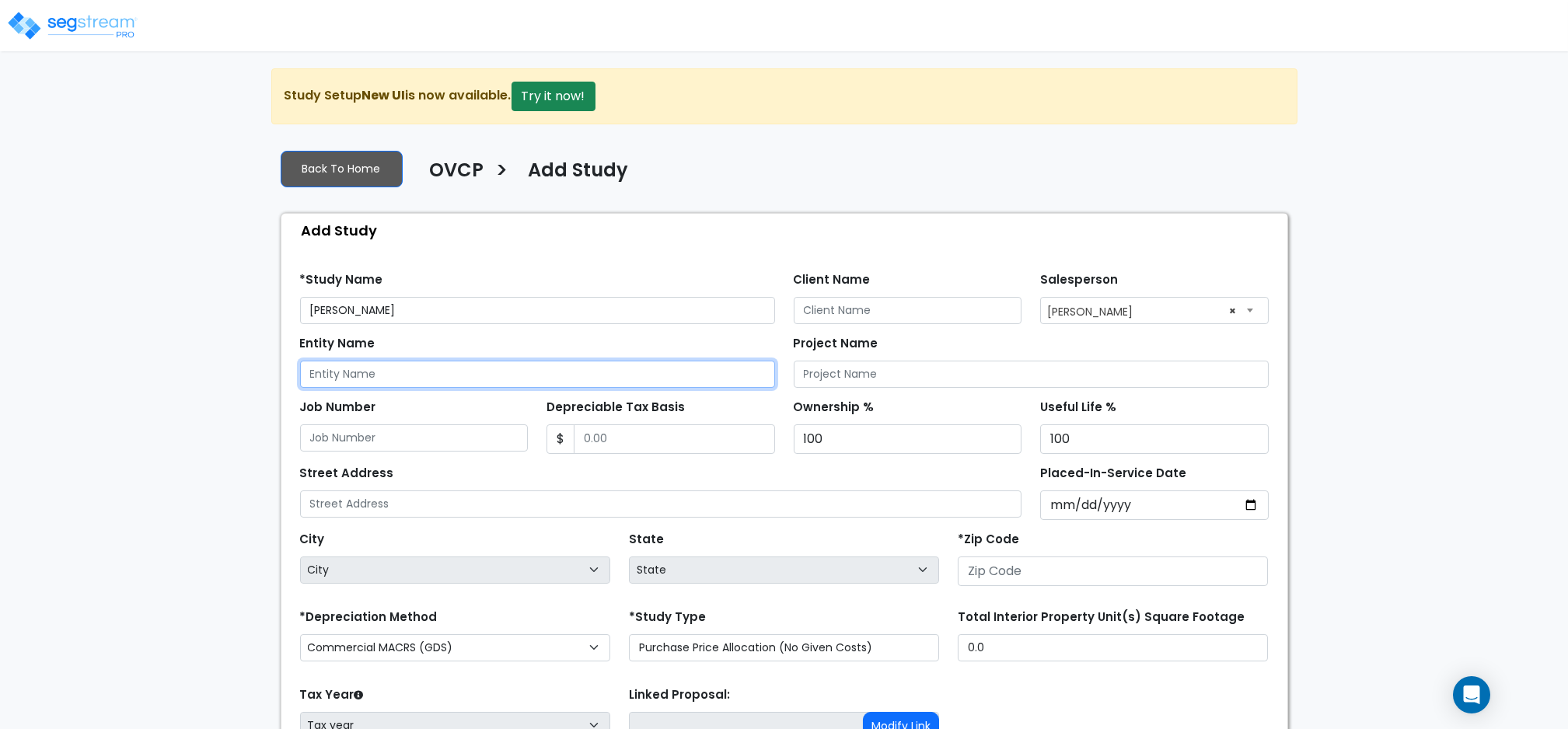
click at [441, 368] on input "Entity Name" at bounding box center [537, 374] width 475 height 27
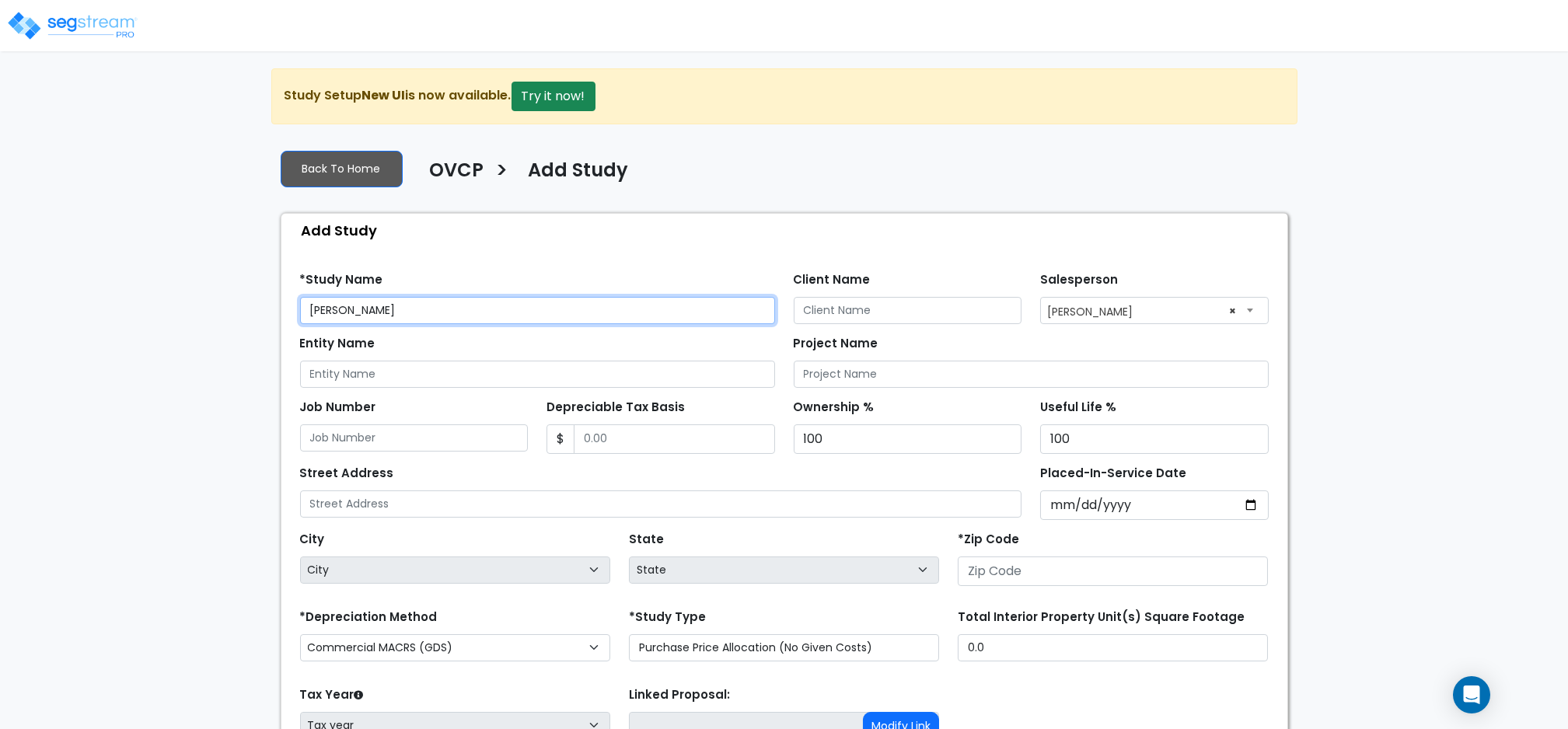
click at [324, 313] on input "Ov Bixby" at bounding box center [537, 311] width 475 height 27
drag, startPoint x: 246, startPoint y: 312, endPoint x: 53, endPoint y: 297, distance: 193.6
click at [53, 297] on div "We are Building your Study. So please grab a coffee and let us do the heavy lif…" at bounding box center [784, 468] width 1568 height 799
type input "[PERSON_NAME]"
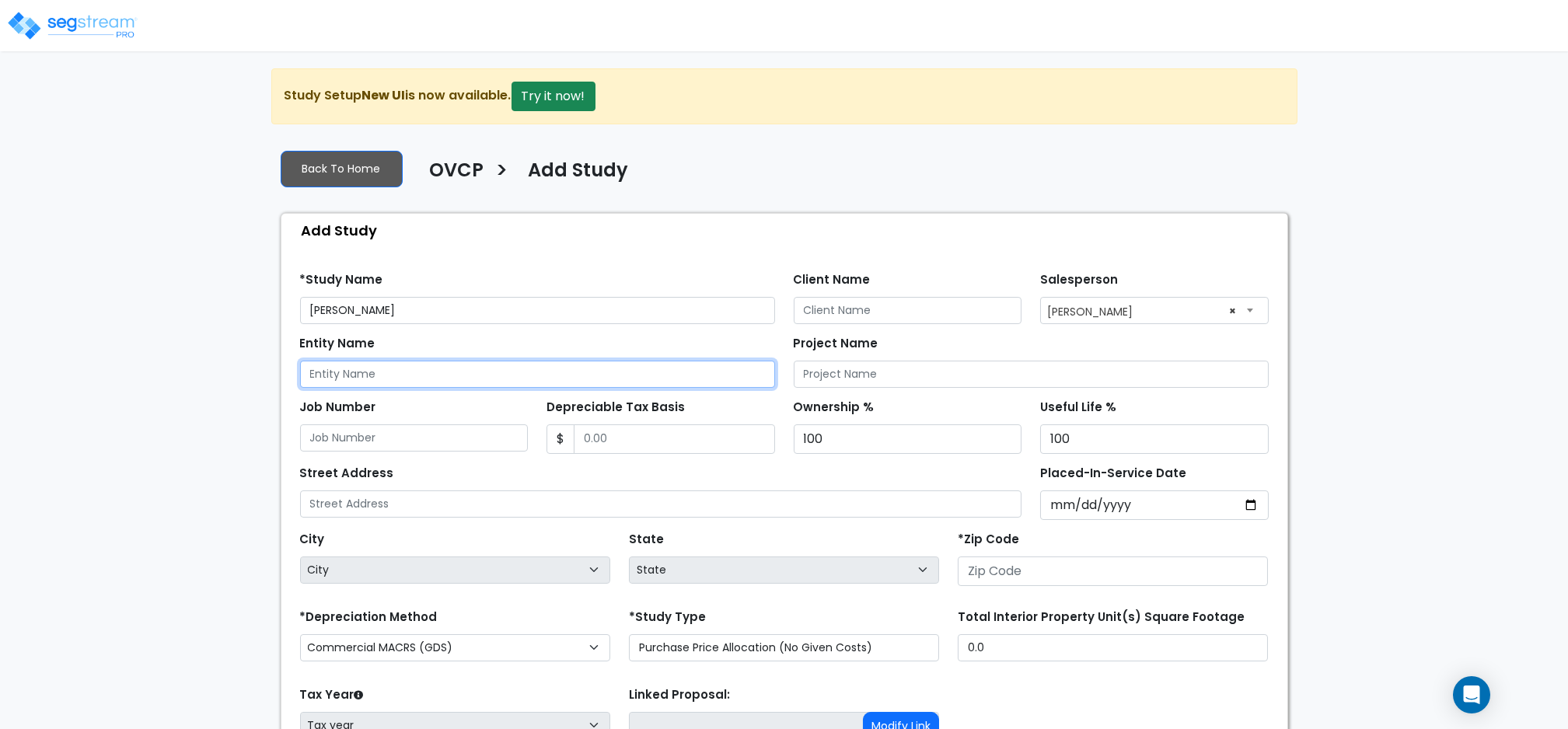
click at [369, 371] on input "Entity Name" at bounding box center [537, 374] width 475 height 27
paste input "OV Bixby"
type input "OV Bixby"
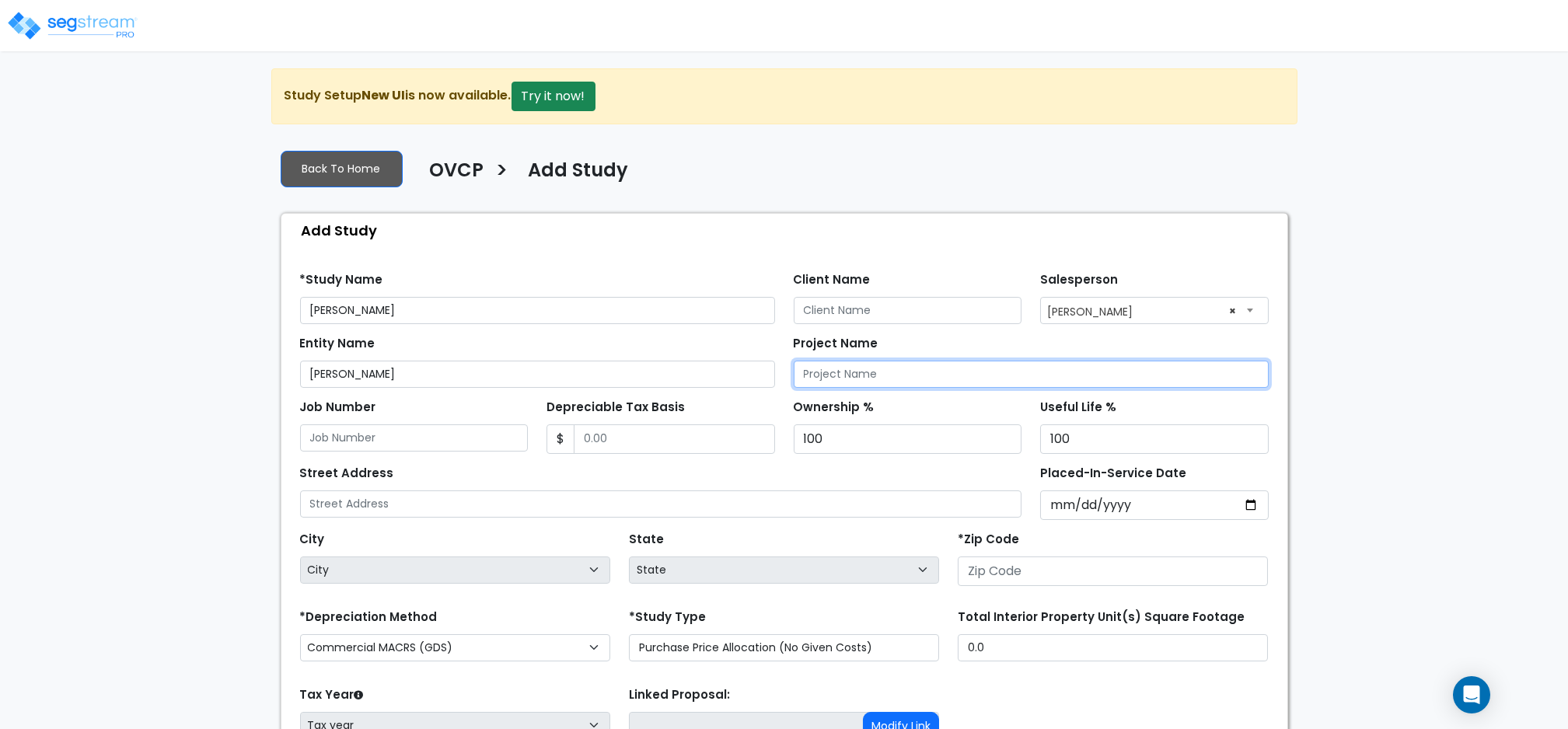
click at [985, 377] on input "Project Name" at bounding box center [1031, 374] width 475 height 27
paste input "OV Bixby"
type input "OV Bixby"
click at [609, 442] on input "Depreciable Tax Basis" at bounding box center [674, 439] width 201 height 29
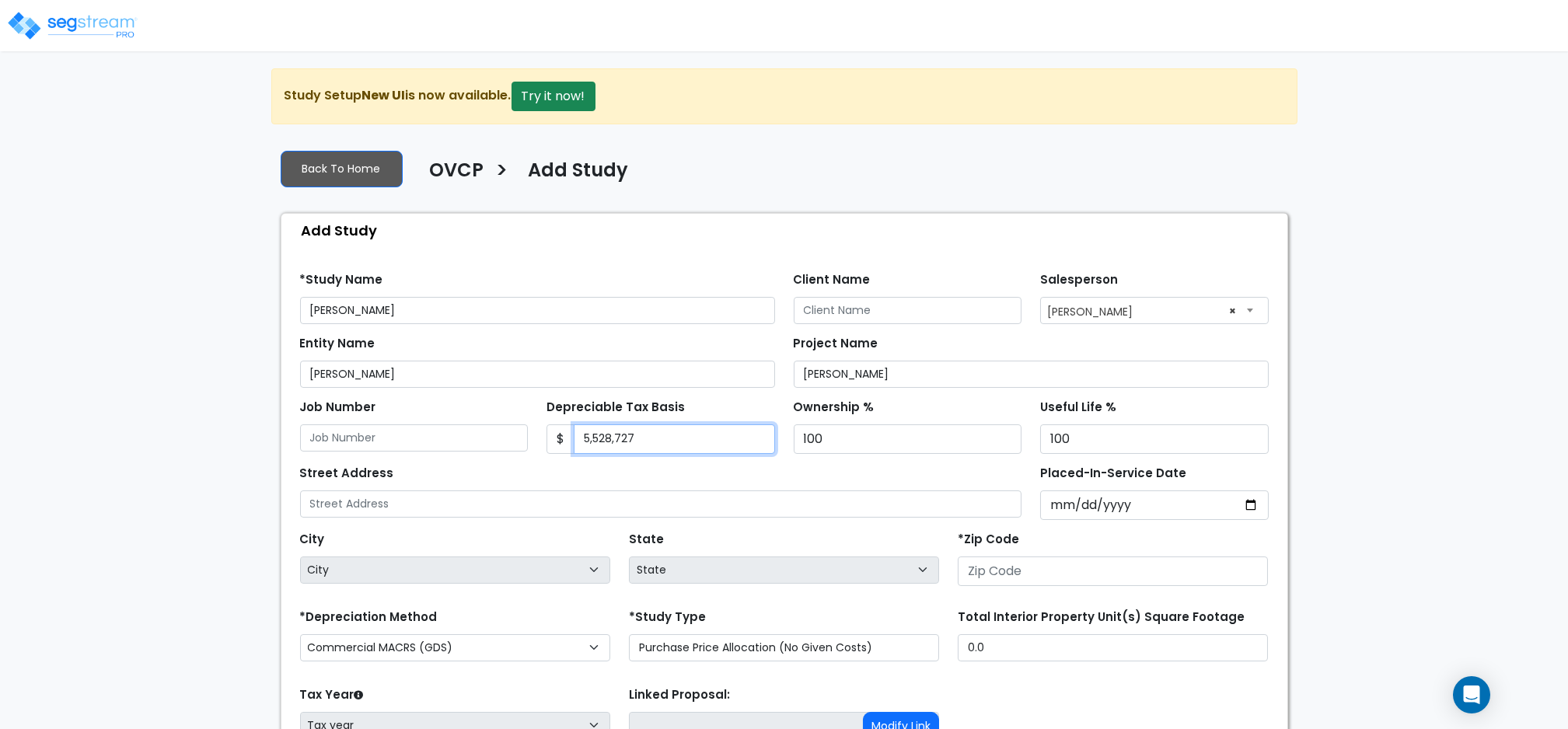
type input "5,528,727"
click at [843, 473] on div "Street Address" at bounding box center [661, 489] width 723 height 56
click at [463, 539] on div "City City" at bounding box center [455, 555] width 310 height 56
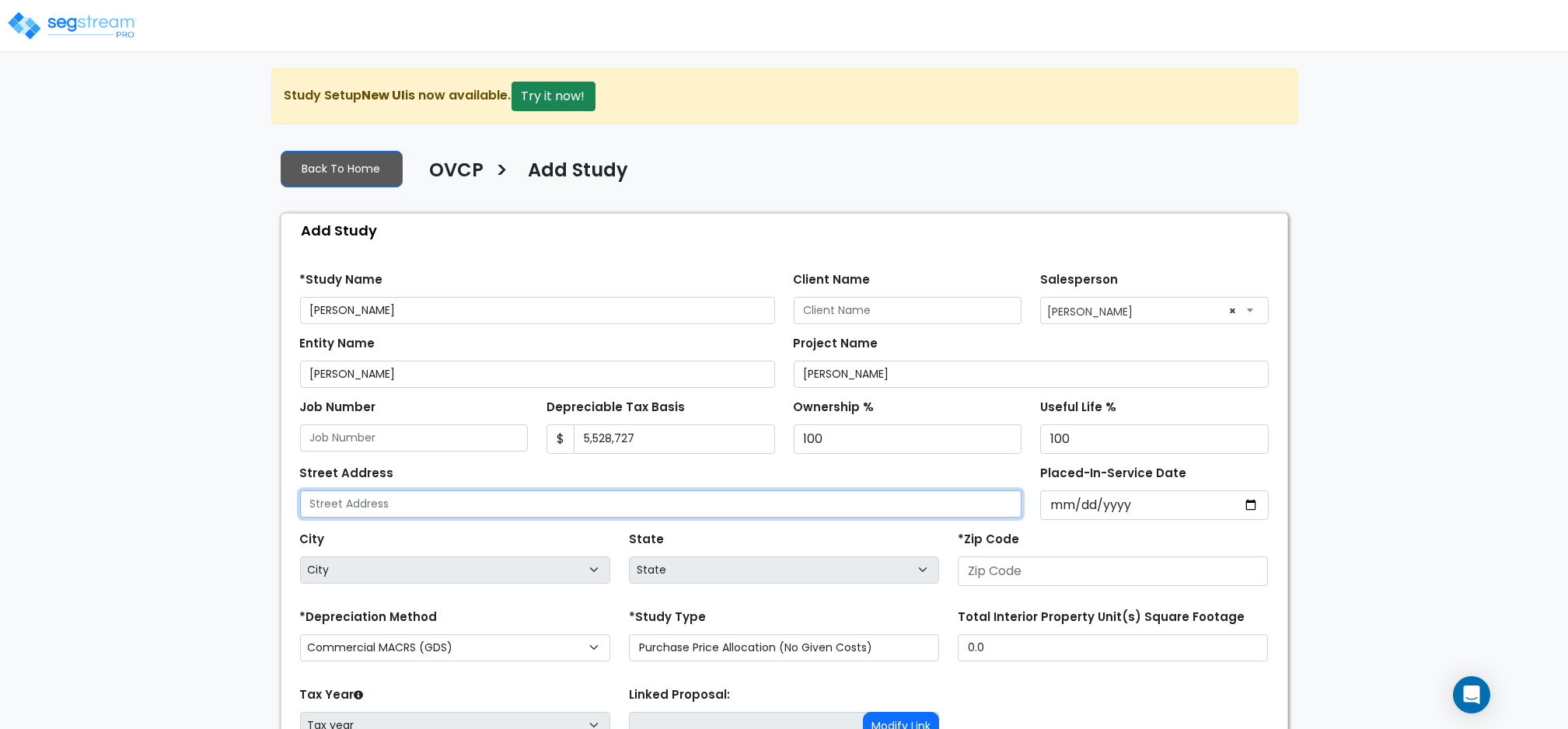
click at [443, 510] on input "text" at bounding box center [661, 504] width 723 height 27
paste input "12321 S Memorial Drive"
type input "12321 S Memorial Drive"
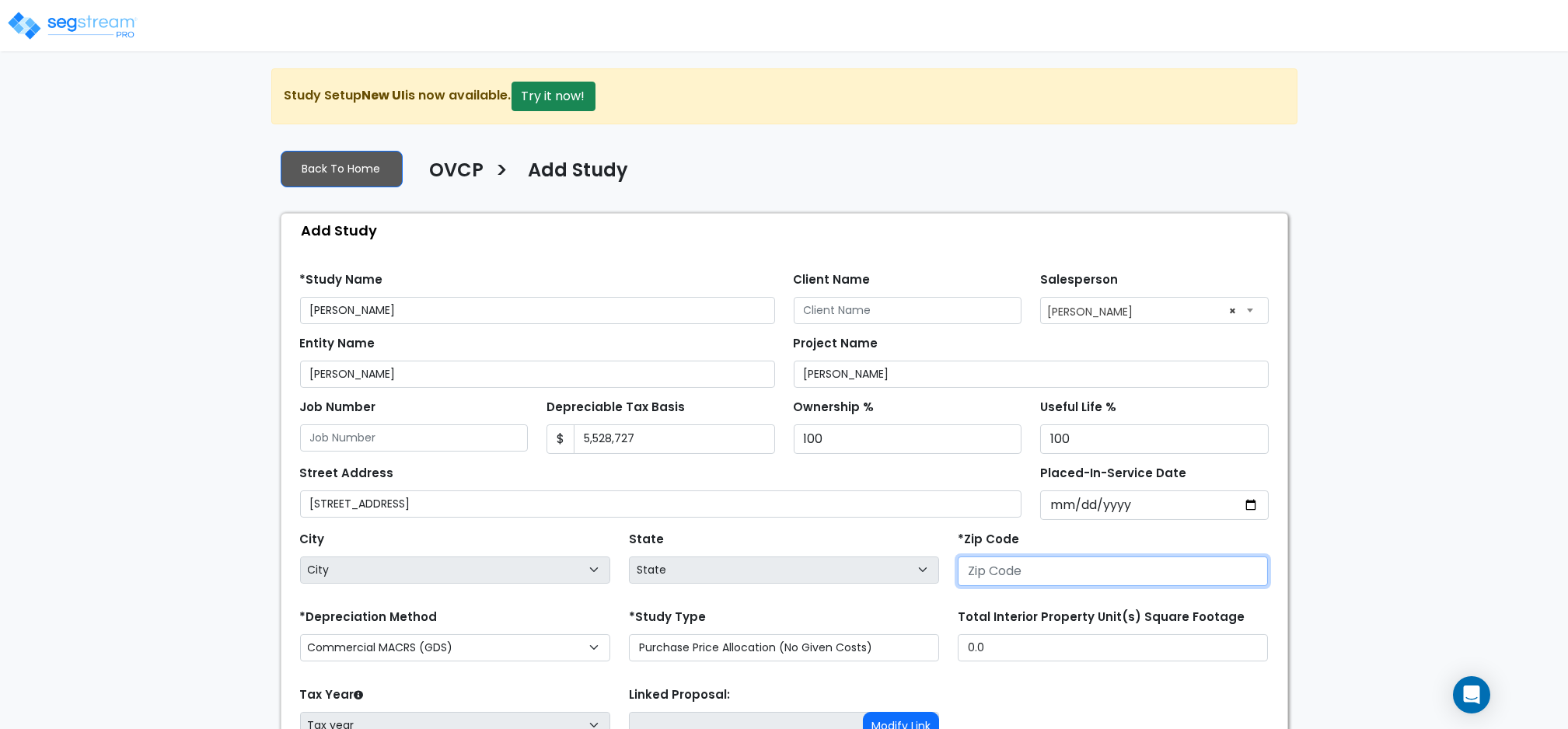
type input "74008"
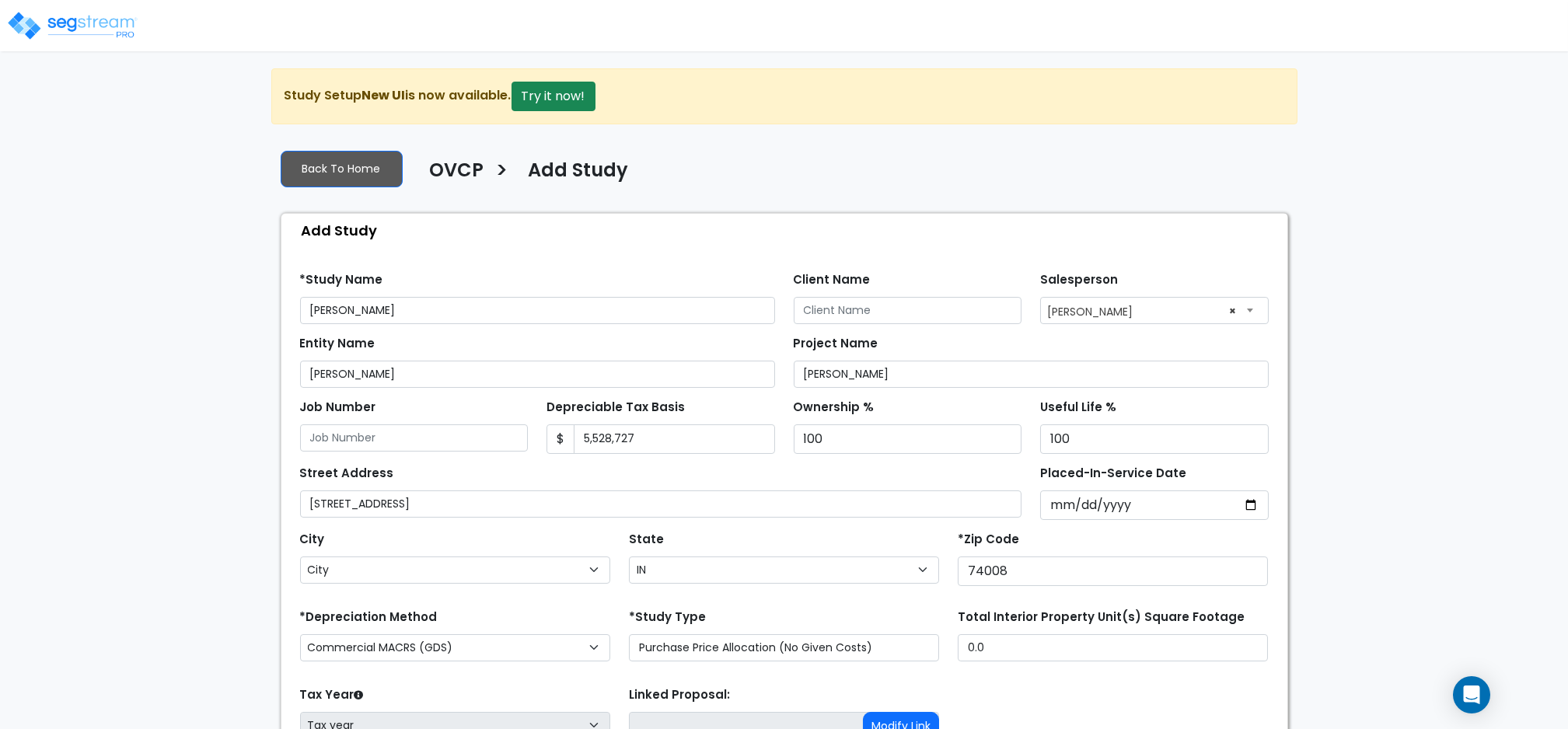
select select "OK"
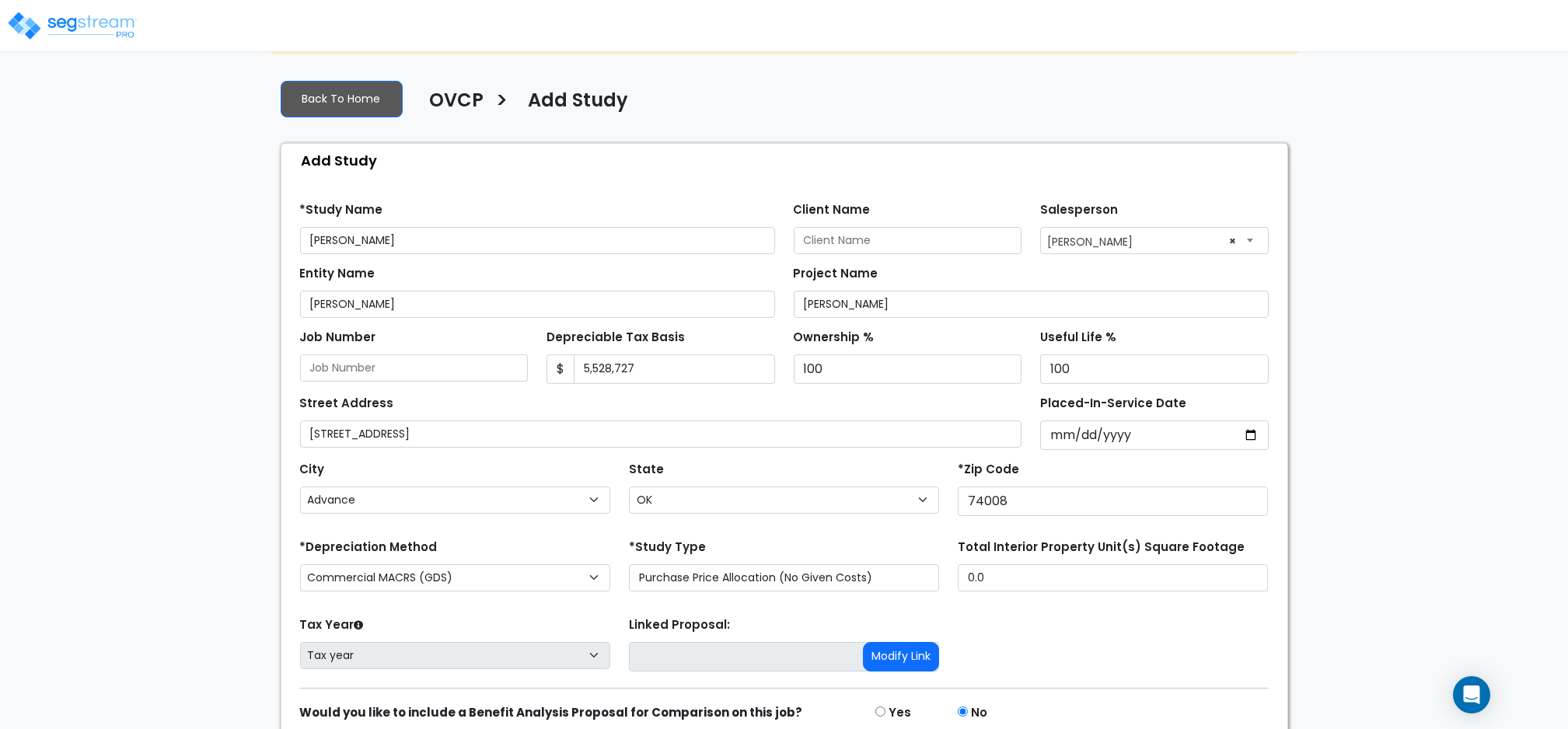
scroll to position [139, 0]
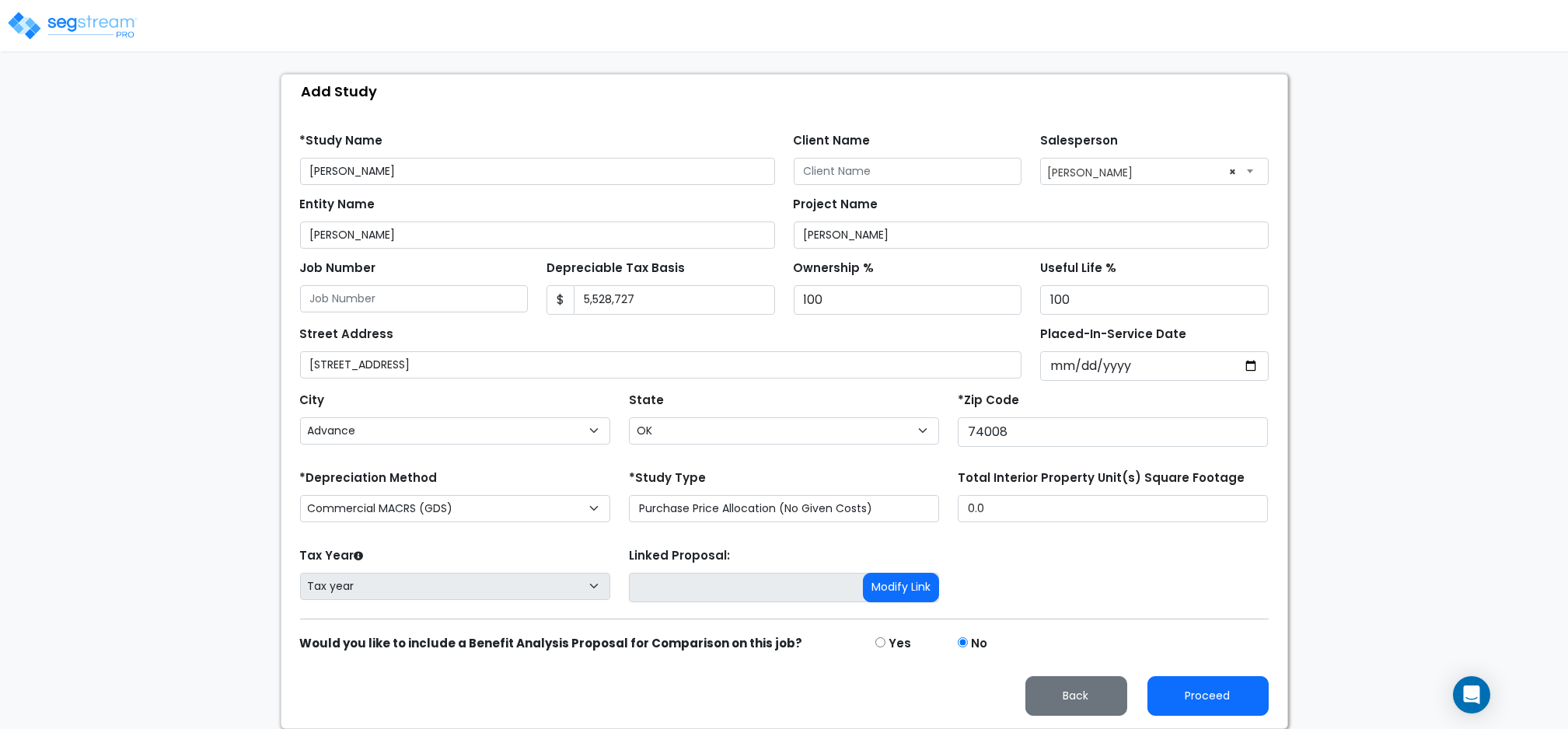
type input "12321 S Memorial Drive"
click at [1018, 431] on input "74008" at bounding box center [1113, 432] width 310 height 29
click at [1077, 363] on input "Placed-In-Service Date" at bounding box center [1155, 366] width 229 height 29
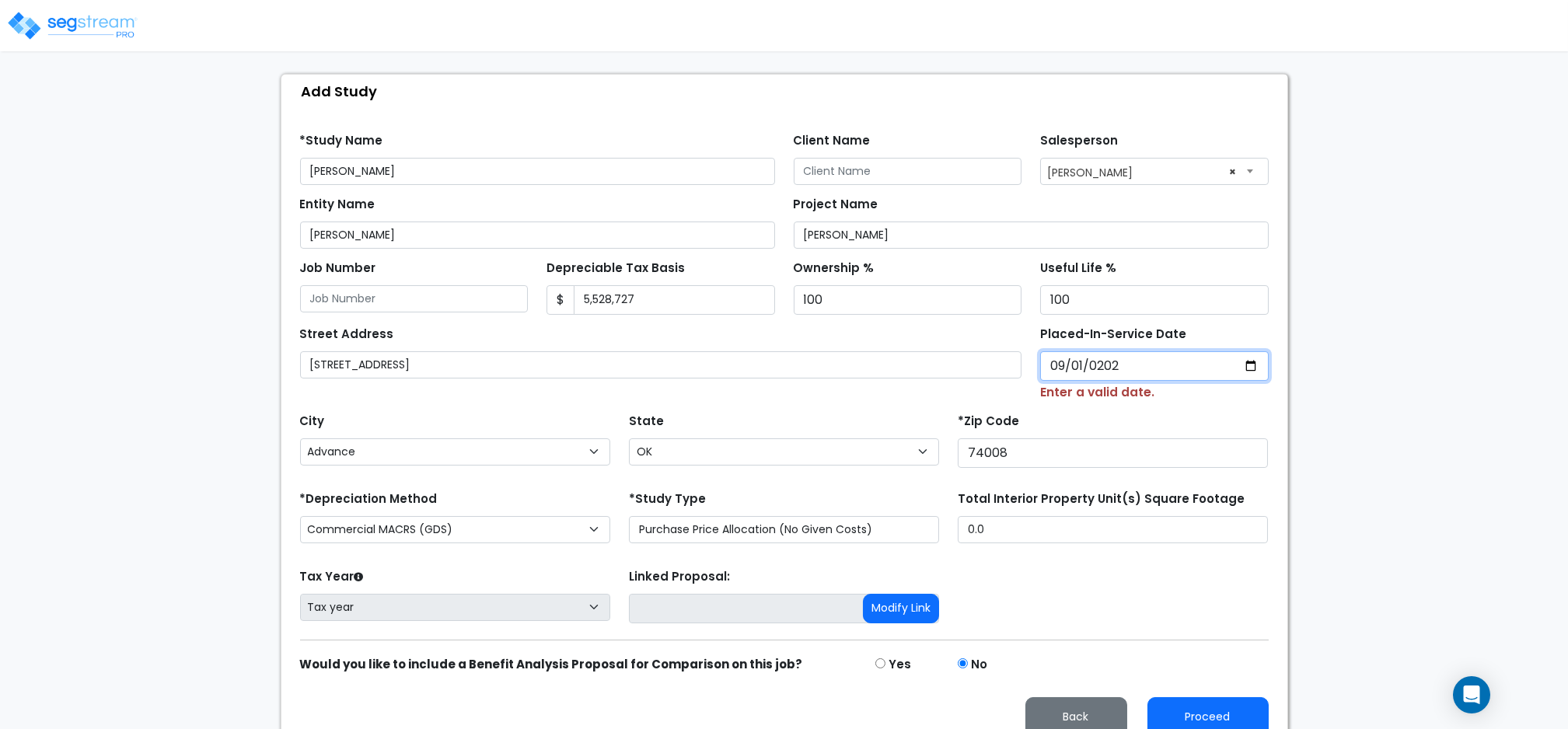
type input "2025-09-01"
select select "2025"
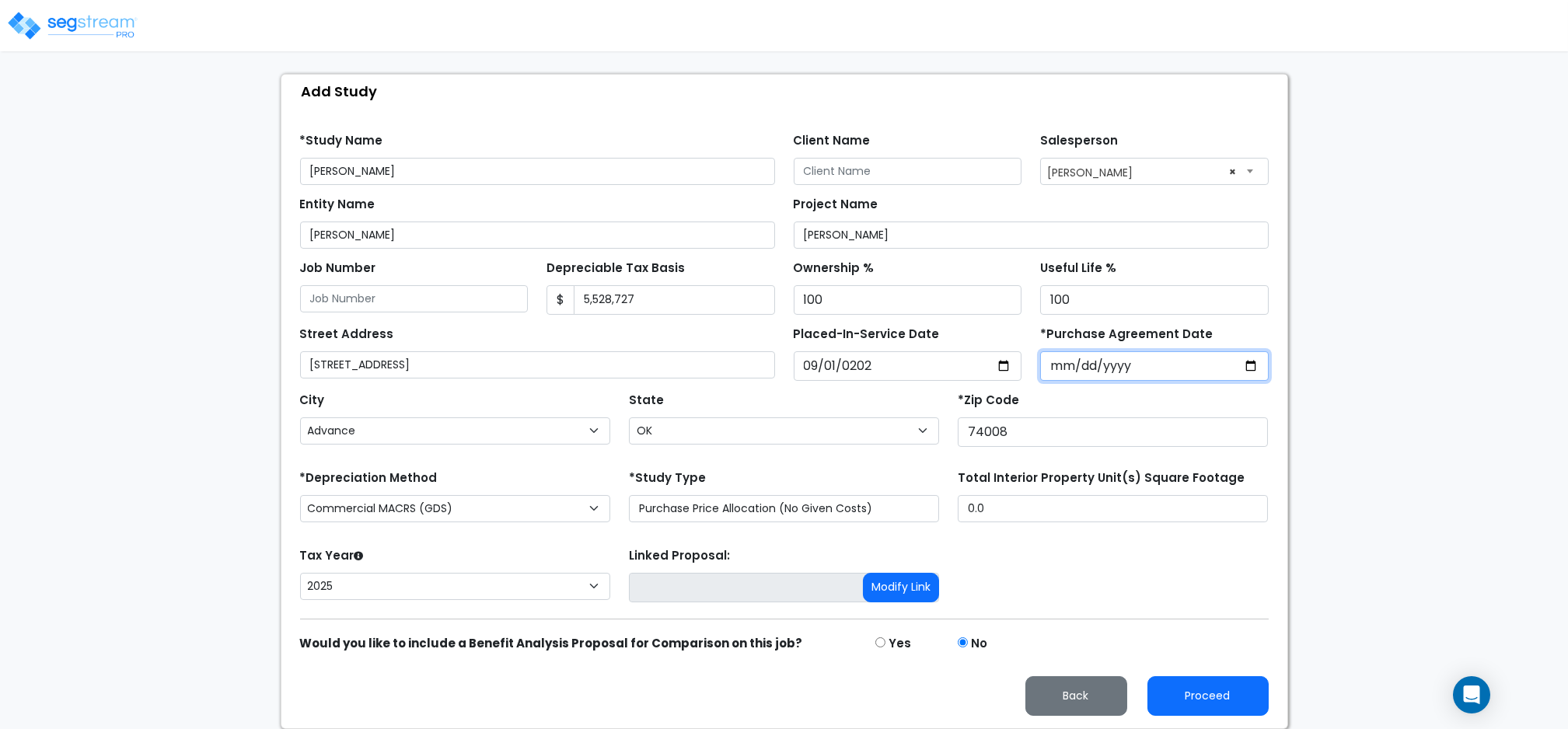
click at [1054, 368] on input "*Purchase Agreement Date" at bounding box center [1155, 366] width 229 height 29
type input "2025-09-01"
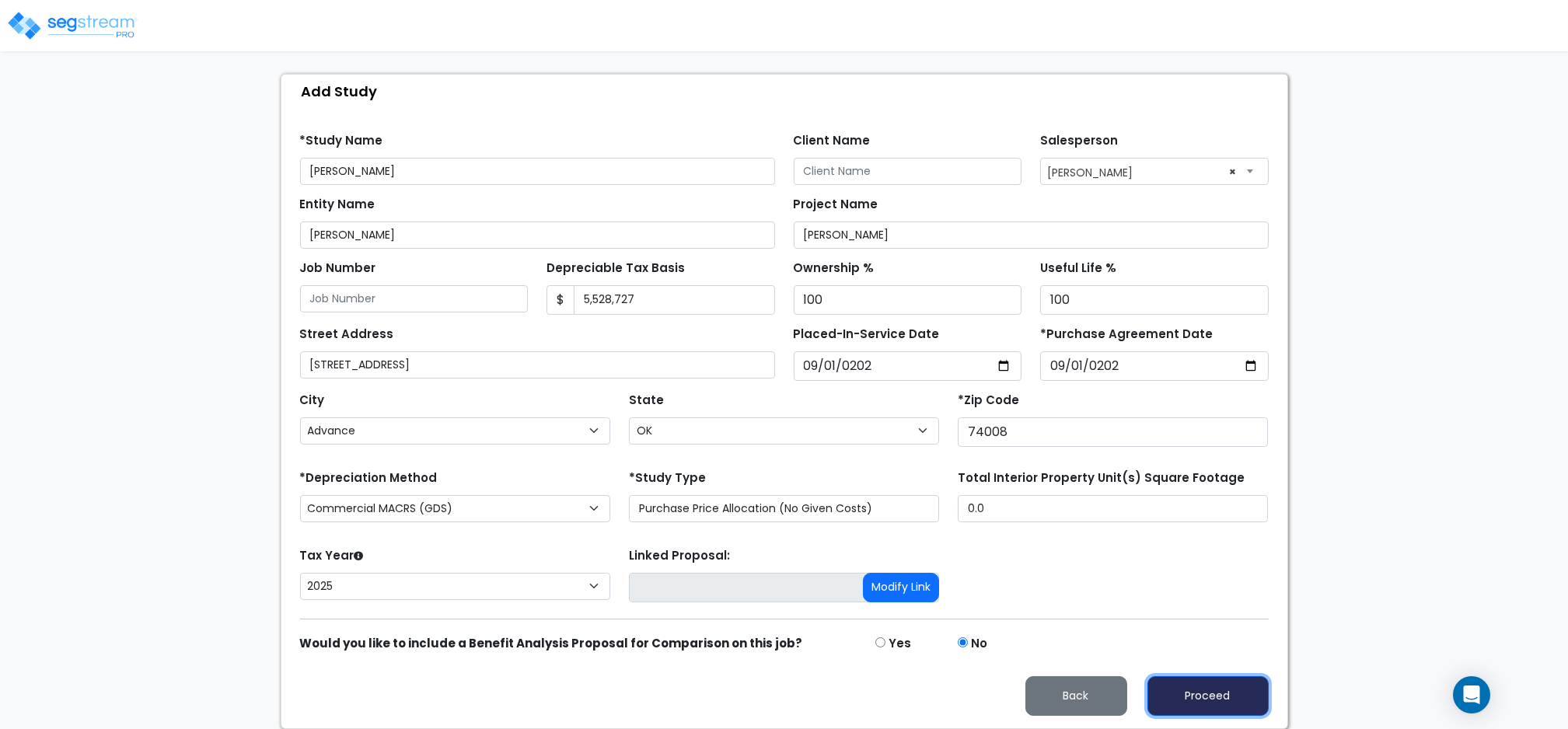
click at [1212, 701] on button "Proceed" at bounding box center [1207, 696] width 121 height 39
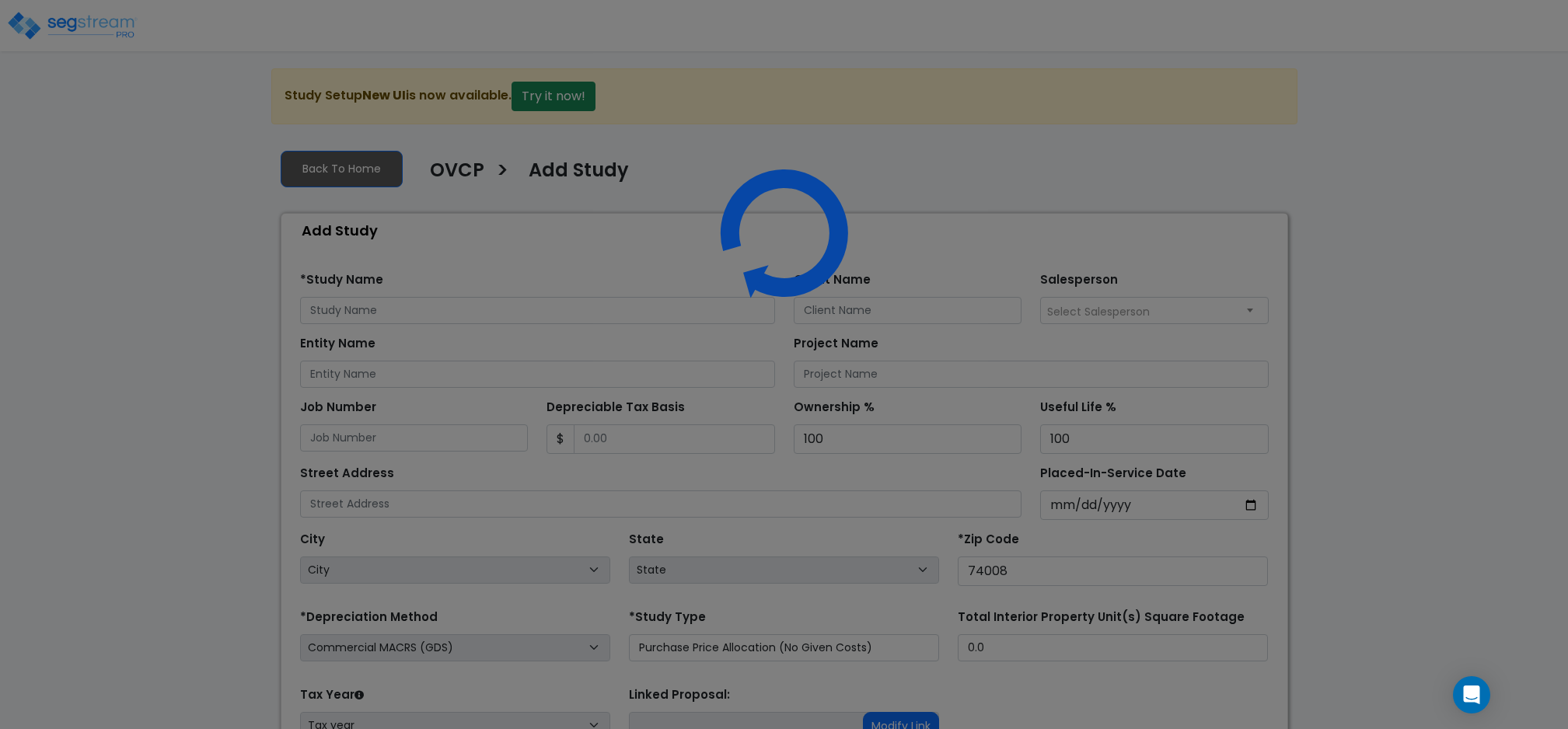
select select "127"
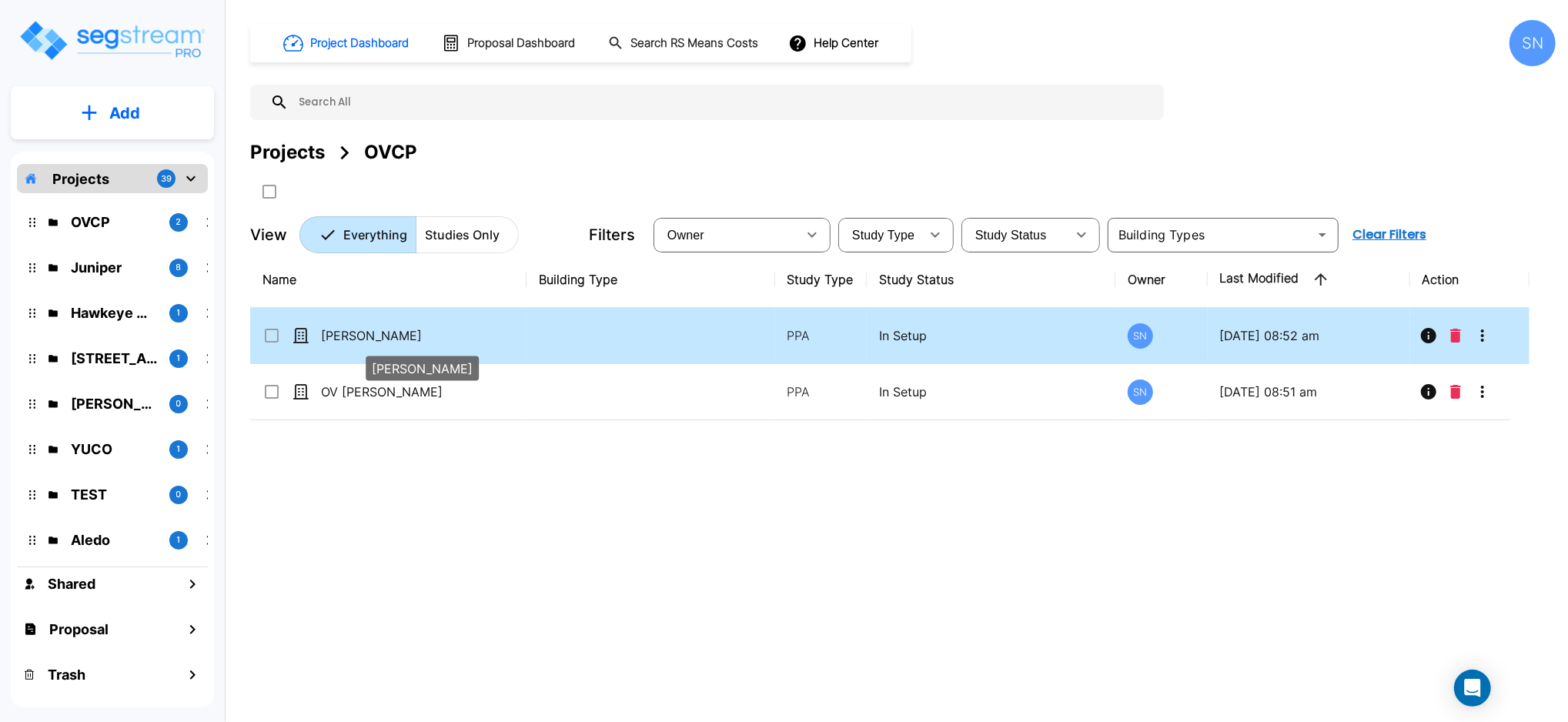
click at [364, 328] on p "OV Bixby" at bounding box center [397, 336] width 154 height 19
checkbox input "true"
click at [364, 328] on p "[PERSON_NAME]" at bounding box center [397, 336] width 154 height 19
